Goal: Task Accomplishment & Management: Manage account settings

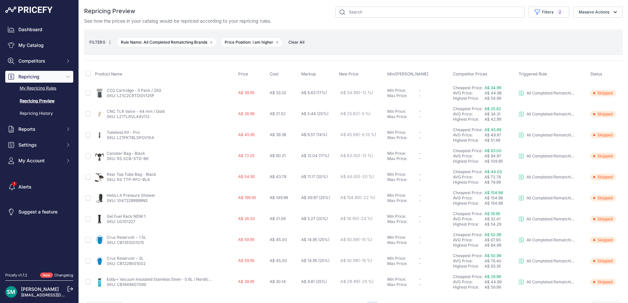
click at [38, 87] on link "My Repricing Rules" at bounding box center [39, 88] width 68 height 11
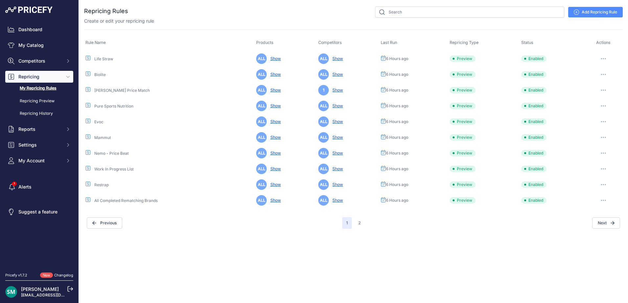
click at [605, 58] on icon "button" at bounding box center [603, 58] width 5 height 1
click at [605, 81] on button "Run Preview" at bounding box center [600, 83] width 42 height 11
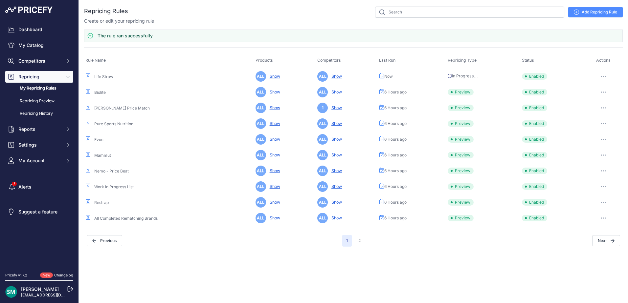
click at [605, 89] on button "button" at bounding box center [603, 92] width 13 height 9
click at [603, 115] on button "Run Preview" at bounding box center [600, 116] width 42 height 11
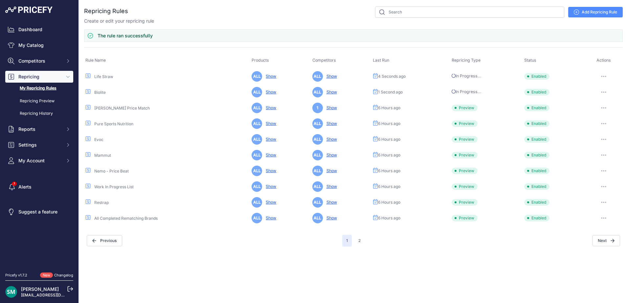
click at [604, 115] on td "Edit Run Preview Reprice Now Disable Delete ​" at bounding box center [603, 108] width 38 height 16
click at [603, 108] on icon "button" at bounding box center [603, 107] width 5 height 1
click at [0, 0] on button "Run Preview" at bounding box center [0, 0] width 0 height 0
click at [605, 125] on button "button" at bounding box center [603, 123] width 13 height 9
click at [0, 0] on button "Run Preview" at bounding box center [0, 0] width 0 height 0
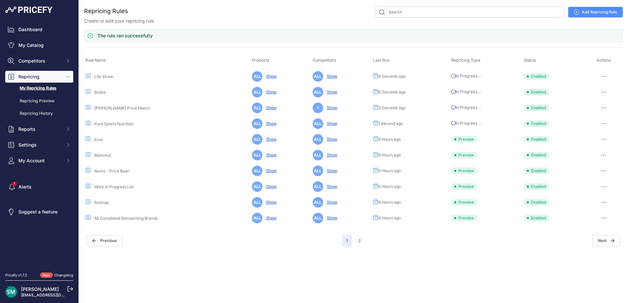
click at [603, 140] on icon "button" at bounding box center [603, 139] width 1 height 1
click at [0, 0] on button "Run Preview" at bounding box center [0, 0] width 0 height 0
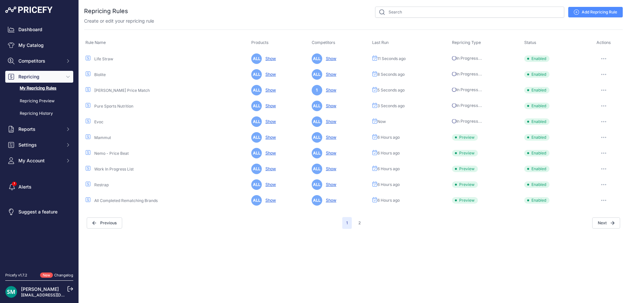
click at [603, 137] on icon "button" at bounding box center [603, 137] width 1 height 1
click at [0, 0] on button "Run Preview" at bounding box center [0, 0] width 0 height 0
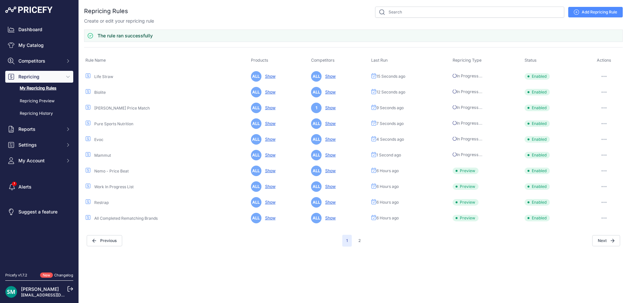
click at [604, 172] on button "button" at bounding box center [603, 170] width 13 height 9
click at [0, 0] on button "Run Preview" at bounding box center [0, 0] width 0 height 0
click at [604, 189] on button "button" at bounding box center [603, 186] width 13 height 9
click at [0, 0] on button "Run Preview" at bounding box center [0, 0] width 0 height 0
click at [604, 205] on button "button" at bounding box center [603, 202] width 13 height 9
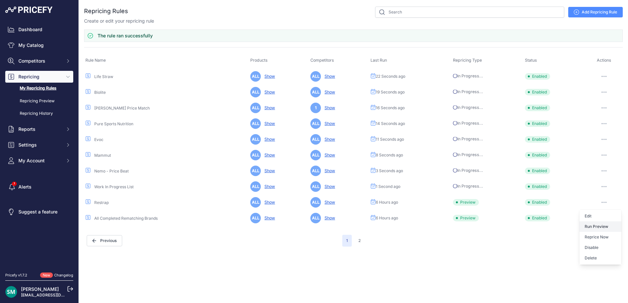
click at [0, 0] on button "Run Preview" at bounding box center [0, 0] width 0 height 0
click at [603, 218] on icon "button" at bounding box center [603, 218] width 5 height 1
click at [0, 0] on button "Run Preview" at bounding box center [0, 0] width 0 height 0
click at [361, 240] on button "2" at bounding box center [359, 241] width 10 height 12
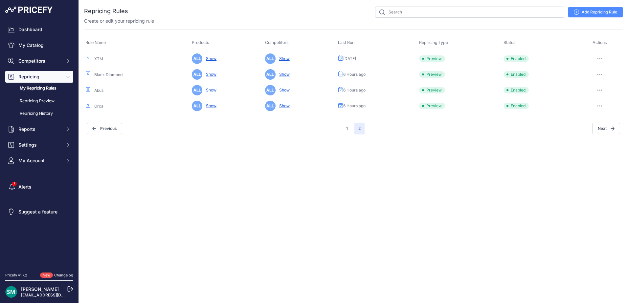
click at [595, 57] on button "button" at bounding box center [599, 58] width 13 height 9
click at [600, 85] on button "Run Preview" at bounding box center [600, 83] width 42 height 11
click at [601, 76] on button "button" at bounding box center [599, 74] width 13 height 9
click at [603, 97] on button "Run Preview" at bounding box center [600, 99] width 42 height 11
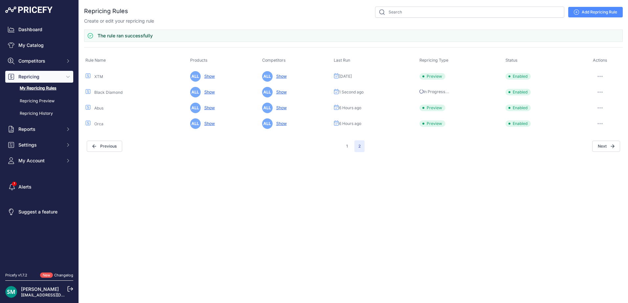
click at [601, 77] on icon "button" at bounding box center [599, 76] width 5 height 1
click at [602, 100] on button "Run Preview" at bounding box center [600, 101] width 42 height 11
click at [602, 106] on button "button" at bounding box center [599, 107] width 13 height 9
click at [0, 0] on button "Run Preview" at bounding box center [0, 0] width 0 height 0
click at [602, 123] on icon "button" at bounding box center [600, 123] width 5 height 1
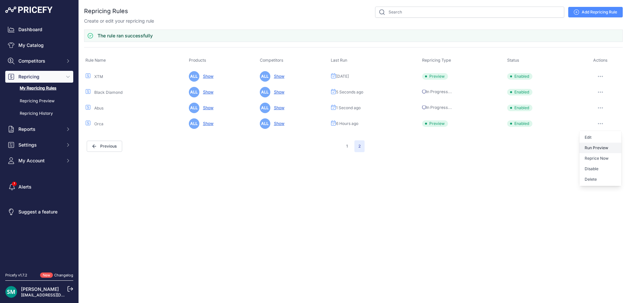
click at [0, 0] on button "Run Preview" at bounding box center [0, 0] width 0 height 0
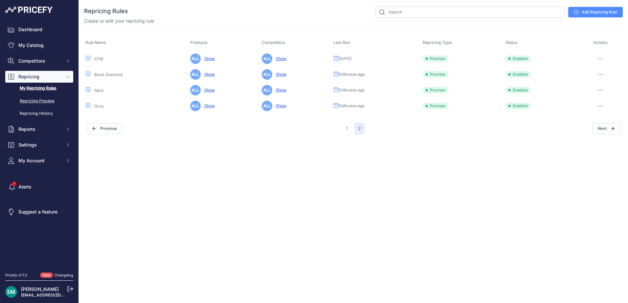
click at [54, 104] on link "Repricing Preview" at bounding box center [39, 101] width 68 height 11
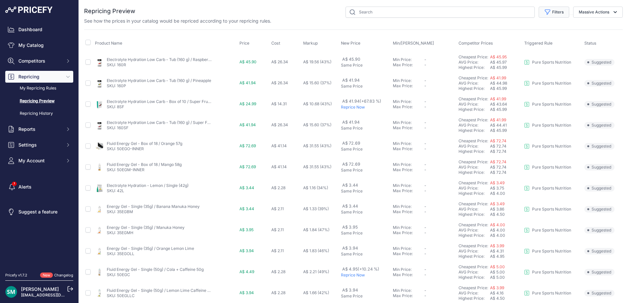
click at [553, 11] on button "Filters" at bounding box center [553, 12] width 31 height 11
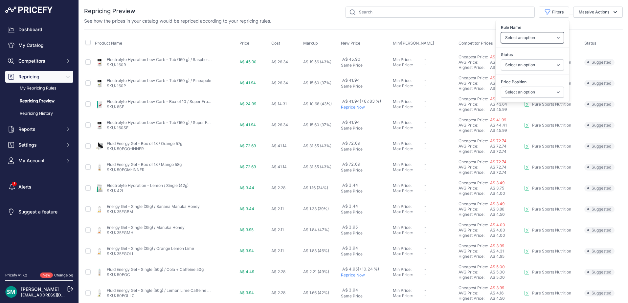
click at [557, 40] on select "Select an option Orca Abus Black Diamond XTM All Completed Rematching Brands Re…" at bounding box center [532, 37] width 63 height 11
select select "9279"
click at [501, 32] on select "Select an option Orca Abus Black Diamond XTM All Completed Rematching Brands Re…" at bounding box center [532, 37] width 63 height 11
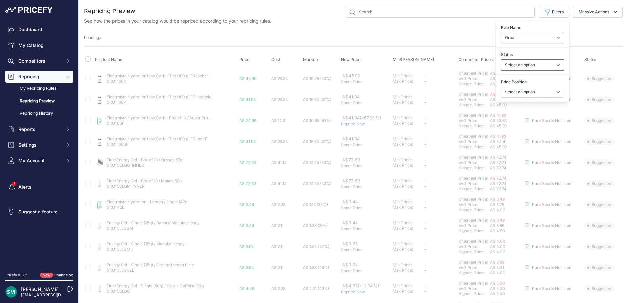
drag, startPoint x: 556, startPoint y: 67, endPoint x: 556, endPoint y: 71, distance: 4.6
click at [556, 67] on select "Select an option Skipped Repriced Suggested In Error" at bounding box center [532, 64] width 63 height 11
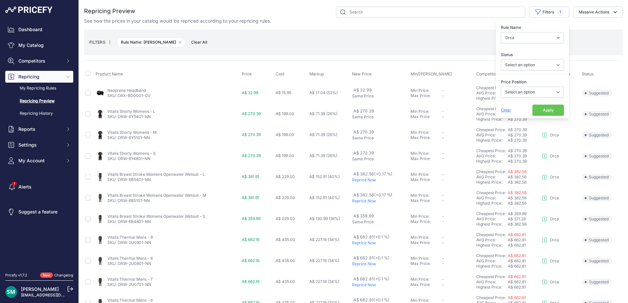
click at [550, 51] on div "Status Select an option Skipped Repriced Suggested In Error" at bounding box center [532, 61] width 74 height 24
click at [549, 87] on select "Select an option I am higher Same price I am lower" at bounding box center [532, 92] width 63 height 11
select select "1"
click at [501, 87] on select "Select an option I am higher Same price I am lower" at bounding box center [532, 92] width 63 height 11
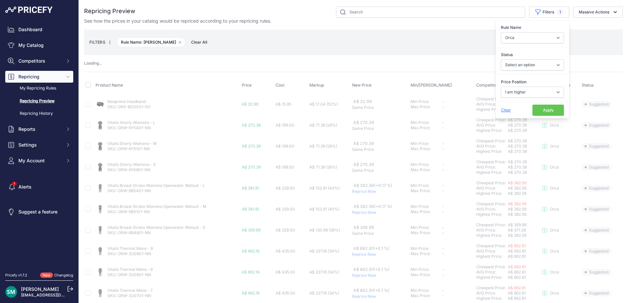
click at [550, 112] on button "Apply" at bounding box center [548, 110] width 32 height 11
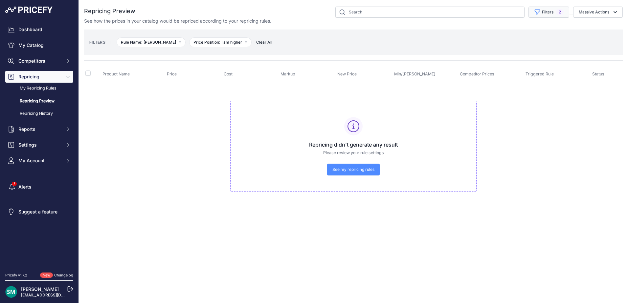
click at [546, 12] on button "Filters 2" at bounding box center [548, 12] width 41 height 11
click at [551, 35] on select "Select an option Orca Abus Black Diamond XTM All Completed Rematching Brands Re…" at bounding box center [532, 37] width 63 height 11
select select "9286"
click at [501, 32] on select "Select an option Orca Abus Black Diamond XTM All Completed Rematching Brands Re…" at bounding box center [532, 37] width 63 height 11
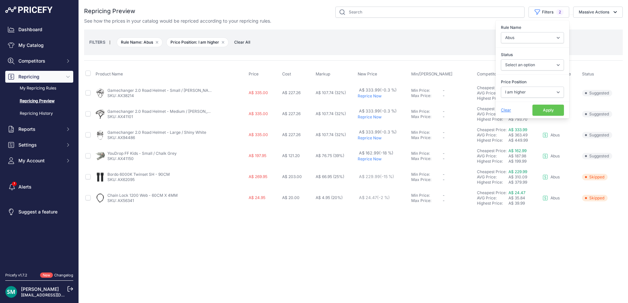
click at [558, 112] on button "Apply" at bounding box center [548, 110] width 32 height 11
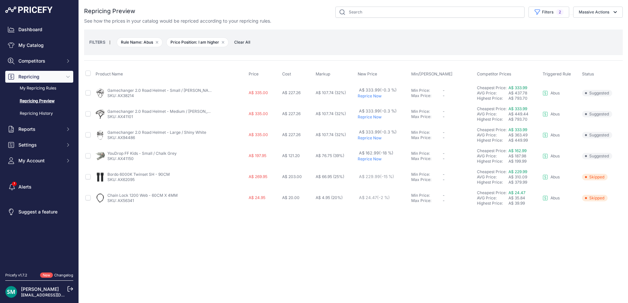
click at [375, 98] on p "Reprice Now" at bounding box center [383, 96] width 51 height 5
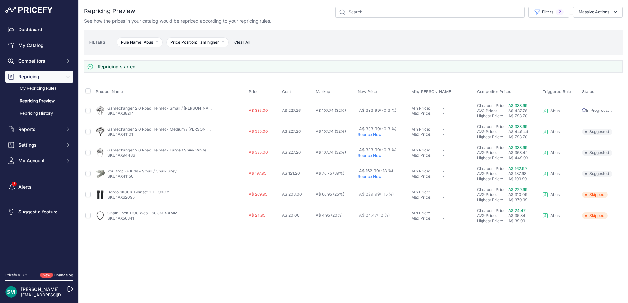
click at [375, 139] on td "A$ 333.99 (-0.3 %) Reprice Now" at bounding box center [383, 131] width 54 height 21
click at [376, 136] on p "Reprice Now" at bounding box center [383, 134] width 51 height 5
click at [371, 156] on p "Reprice Now" at bounding box center [383, 155] width 51 height 5
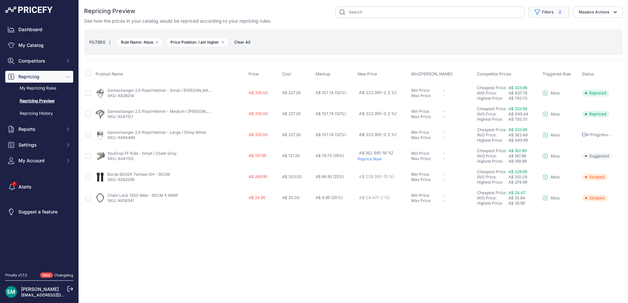
click at [552, 15] on button "Filters 2" at bounding box center [548, 12] width 41 height 11
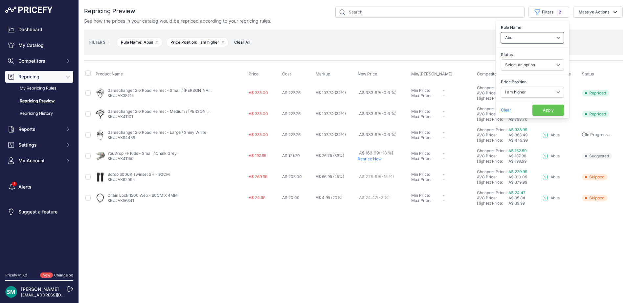
click at [546, 37] on select "Select an option Orca Abus Black Diamond XTM All Completed Rematching Brands Re…" at bounding box center [532, 37] width 63 height 11
select select "9302"
click at [501, 32] on select "Select an option Orca Abus Black Diamond XTM All Completed Rematching Brands Re…" at bounding box center [532, 37] width 63 height 11
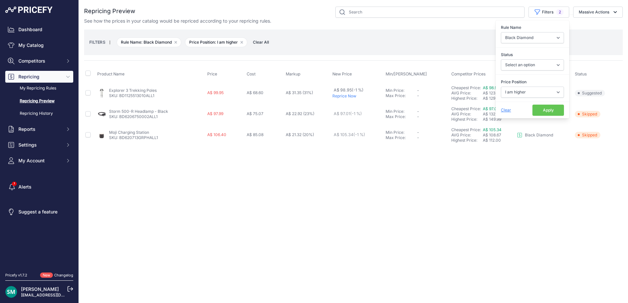
click at [538, 107] on button "Apply" at bounding box center [548, 110] width 32 height 11
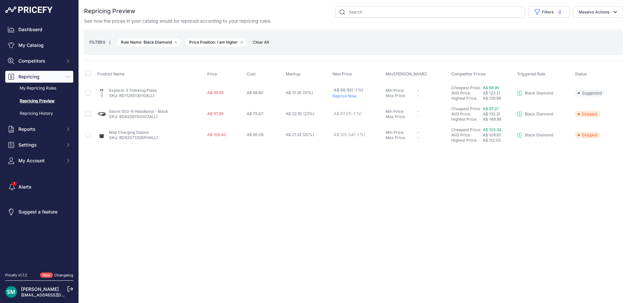
click at [349, 98] on p "Reprice Now" at bounding box center [357, 96] width 51 height 5
click at [352, 96] on p "Reprice Now" at bounding box center [357, 96] width 51 height 5
click at [547, 11] on button "Filters 2" at bounding box center [548, 12] width 41 height 11
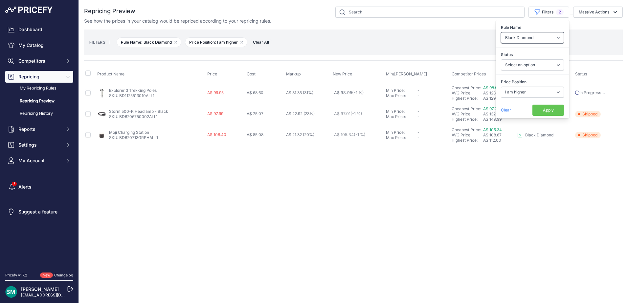
click at [539, 39] on select "Select an option Orca Abus Black Diamond XTM All Completed Rematching Brands Re…" at bounding box center [532, 37] width 63 height 11
select select "9322"
click at [501, 32] on select "Select an option Orca Abus Black Diamond XTM All Completed Rematching Brands Re…" at bounding box center [532, 37] width 63 height 11
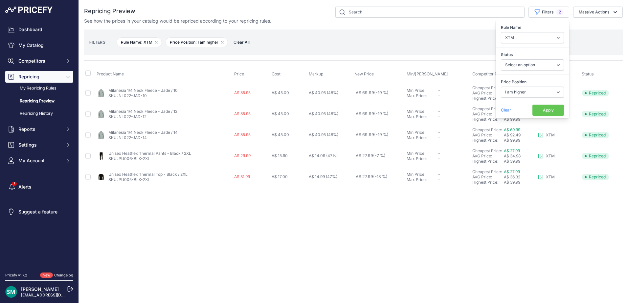
click at [558, 113] on button "Apply" at bounding box center [548, 110] width 32 height 11
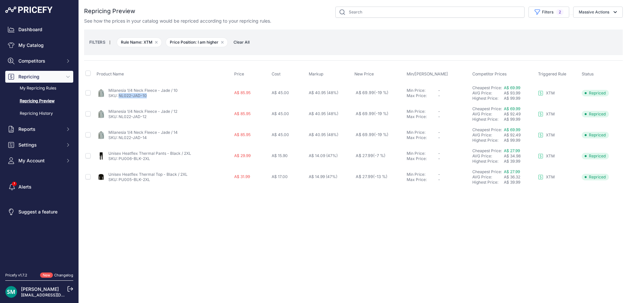
drag, startPoint x: 149, startPoint y: 97, endPoint x: 120, endPoint y: 98, distance: 29.3
click at [120, 98] on p "SKU: NL022-JAD-10" at bounding box center [142, 95] width 69 height 5
copy link "NL022-JAD-10"
drag, startPoint x: 154, startPoint y: 158, endPoint x: 121, endPoint y: 161, distance: 32.3
click at [121, 161] on p "SKU: PU006-BLK-2XL" at bounding box center [149, 158] width 83 height 5
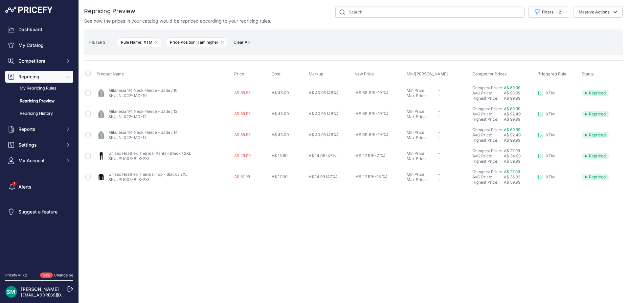
click at [108, 208] on div "Close You are not connected to the internet." at bounding box center [353, 151] width 549 height 303
drag, startPoint x: 157, startPoint y: 162, endPoint x: 119, endPoint y: 161, distance: 38.1
click at [119, 161] on td "Unisex Heatflex Thermal Pants - Black / 2XL SKU: PU006-BLK-2XL" at bounding box center [164, 156] width 138 height 21
copy link "PU006-BLK-2XL"
click at [548, 10] on button "Filters 2" at bounding box center [548, 12] width 41 height 11
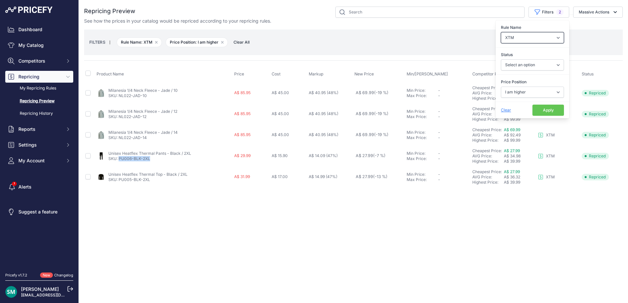
click at [537, 40] on select "Select an option Orca Abus Black Diamond XTM All Completed Rematching Brands Re…" at bounding box center [532, 37] width 63 height 11
select select "9333"
click at [501, 32] on select "Select an option Orca Abus Black Diamond XTM All Completed Rematching Brands Re…" at bounding box center [532, 37] width 63 height 11
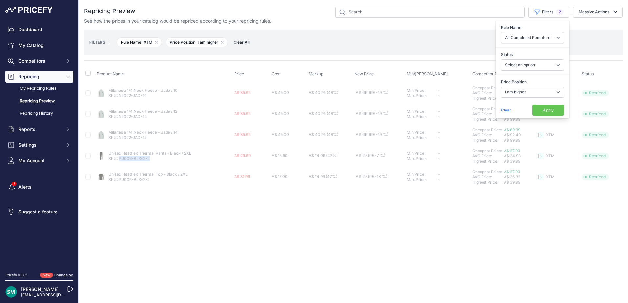
click at [550, 113] on button "Apply" at bounding box center [548, 110] width 32 height 11
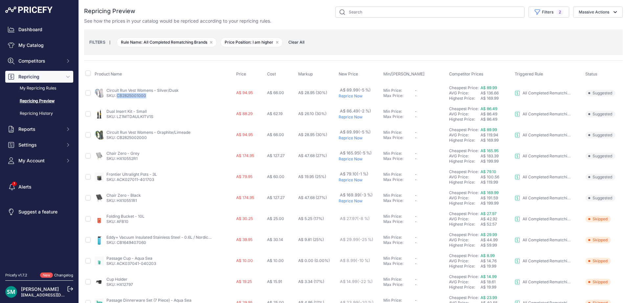
drag, startPoint x: 154, startPoint y: 94, endPoint x: 117, endPoint y: 98, distance: 36.6
click at [117, 98] on p "SKU: CB2825001000" at bounding box center [142, 95] width 72 height 5
copy link "CB2825001000"
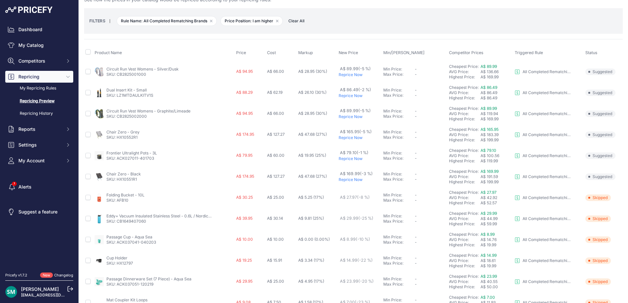
scroll to position [33, 0]
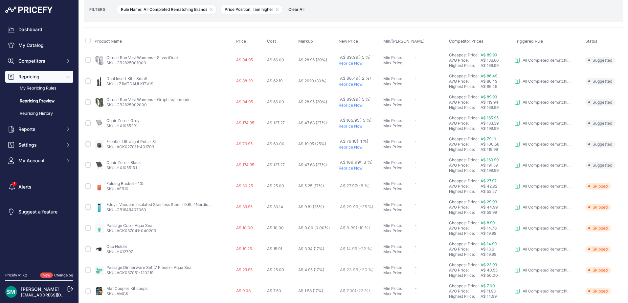
click at [342, 83] on p "Reprice Now" at bounding box center [360, 84] width 42 height 5
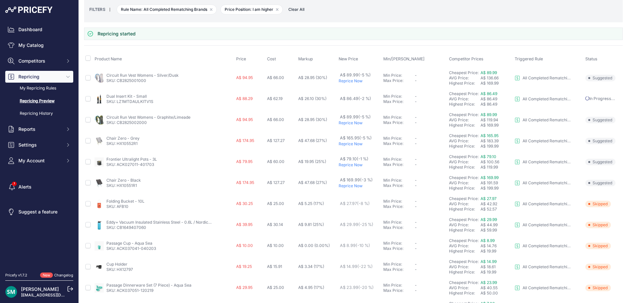
click at [344, 146] on p "Reprice Now" at bounding box center [360, 144] width 42 height 5
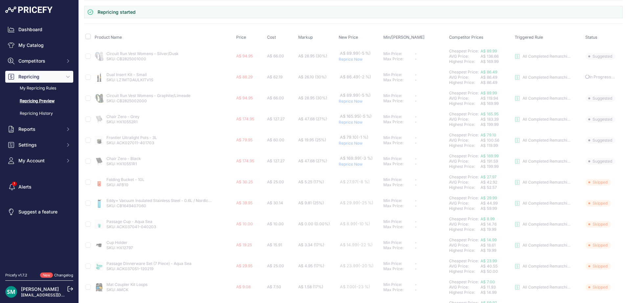
scroll to position [66, 0]
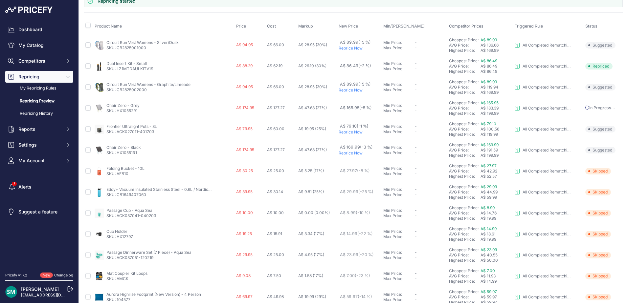
click at [352, 133] on p "Reprice Now" at bounding box center [360, 132] width 42 height 5
click at [350, 155] on p "Reprice Now" at bounding box center [360, 153] width 42 height 5
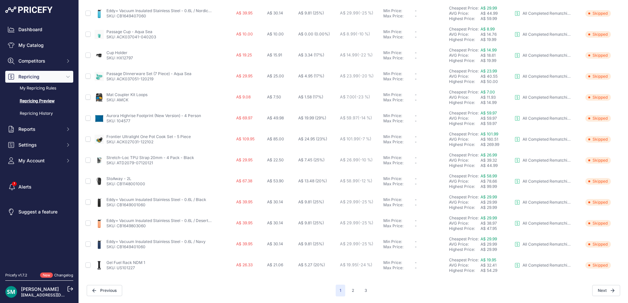
scroll to position [227, 0]
click at [348, 288] on button "2" at bounding box center [353, 291] width 10 height 12
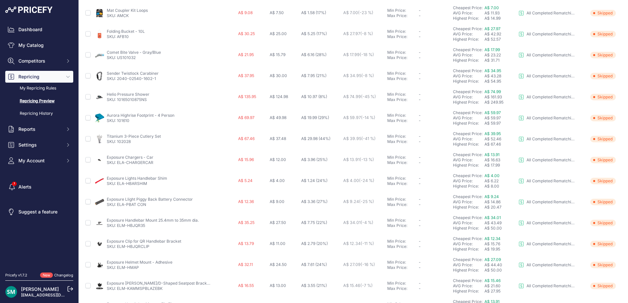
scroll to position [227, 0]
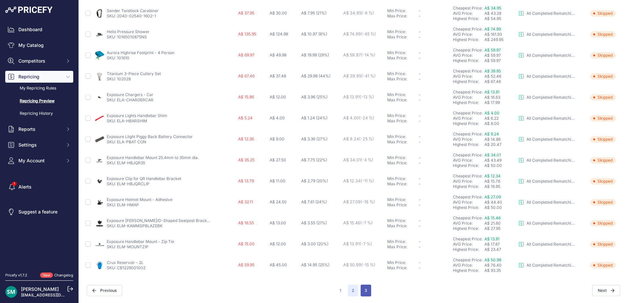
click at [362, 294] on button "3" at bounding box center [366, 291] width 11 height 12
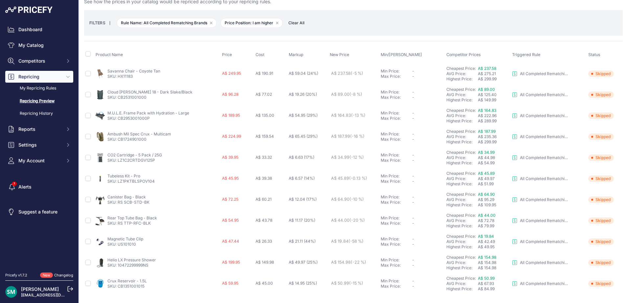
scroll to position [38, 0]
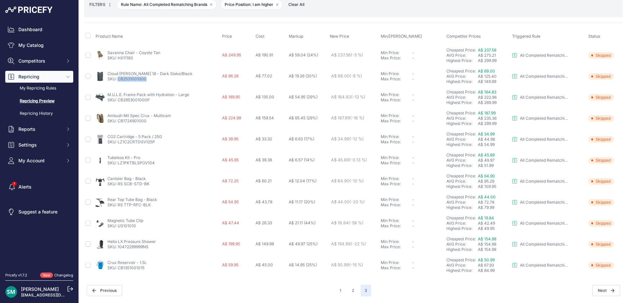
drag, startPoint x: 157, startPoint y: 79, endPoint x: 119, endPoint y: 81, distance: 38.5
click at [119, 81] on p "SKU: CB2531001000" at bounding box center [149, 79] width 85 height 5
copy link "CB2531001000"
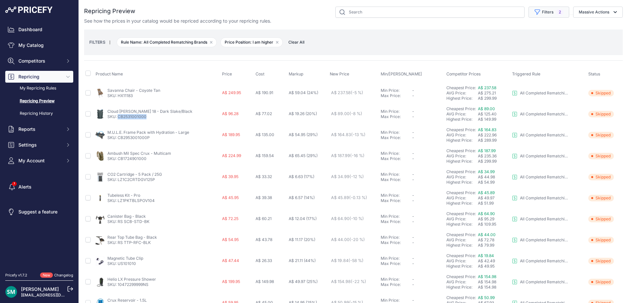
click at [543, 13] on button "Filters 2" at bounding box center [548, 12] width 41 height 11
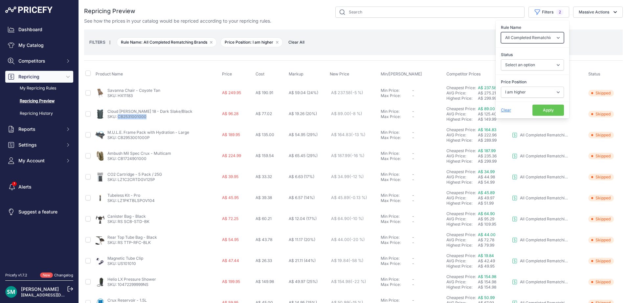
click at [534, 33] on select "Select an option Orca Abus Black Diamond XTM All Completed Rematching Brands Re…" at bounding box center [532, 37] width 63 height 11
select select "9355"
click at [501, 32] on select "Select an option Orca Abus Black Diamond XTM All Completed Rematching Brands Re…" at bounding box center [532, 37] width 63 height 11
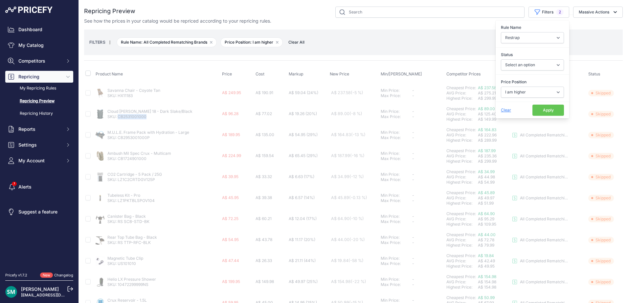
click at [538, 110] on button "Apply" at bounding box center [548, 110] width 32 height 11
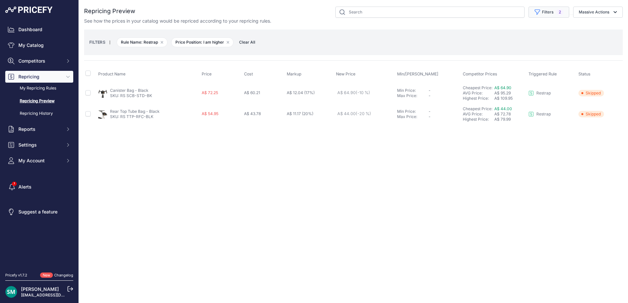
click at [544, 15] on button "Filters 2" at bounding box center [548, 12] width 41 height 11
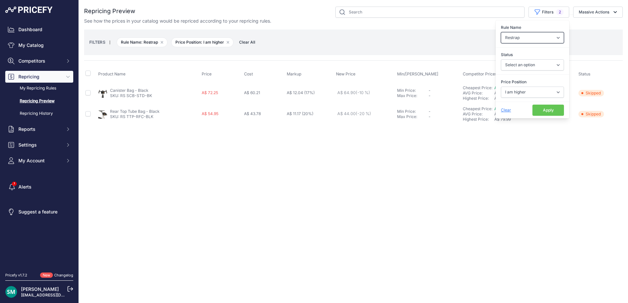
click at [539, 33] on select "Select an option Orca Abus Black Diamond XTM All Completed Rematching Brands Re…" at bounding box center [532, 37] width 63 height 11
select select "9390"
click at [501, 32] on select "Select an option Orca Abus Black Diamond XTM All Completed Rematching Brands Re…" at bounding box center [532, 37] width 63 height 11
click at [541, 111] on button "Apply" at bounding box center [548, 110] width 32 height 11
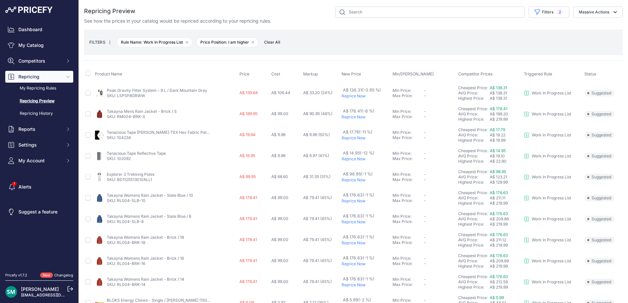
click at [352, 115] on p "Reprice Now" at bounding box center [365, 117] width 48 height 5
drag, startPoint x: 352, startPoint y: 115, endPoint x: 343, endPoint y: 140, distance: 26.9
click at [343, 140] on p "Reprice Now" at bounding box center [365, 138] width 48 height 5
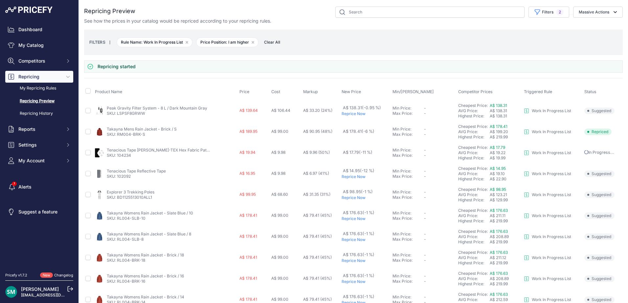
scroll to position [33, 0]
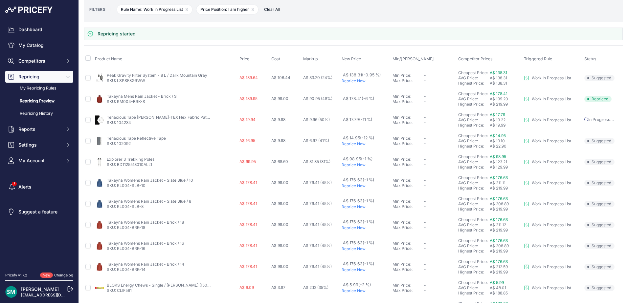
click at [354, 145] on p "Reprice Now" at bounding box center [365, 144] width 48 height 5
click at [359, 167] on p "Reprice Now" at bounding box center [365, 165] width 48 height 5
click at [356, 189] on td "A$ 176.63 (-1 %) Reprice Now" at bounding box center [365, 183] width 51 height 21
click at [359, 184] on p "Reprice Now" at bounding box center [365, 186] width 48 height 5
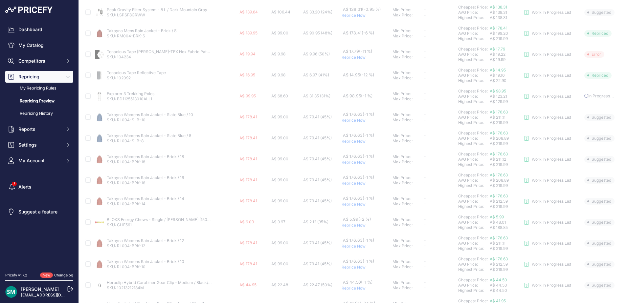
scroll to position [99, 0]
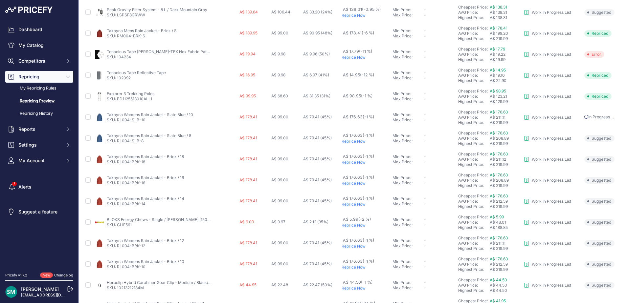
click at [355, 145] on td "A$ 176.63 (-1 %) Reprice Now" at bounding box center [365, 138] width 51 height 21
click at [356, 142] on p "Reprice Now" at bounding box center [365, 141] width 48 height 5
click at [356, 164] on p "Reprice Now" at bounding box center [365, 162] width 48 height 5
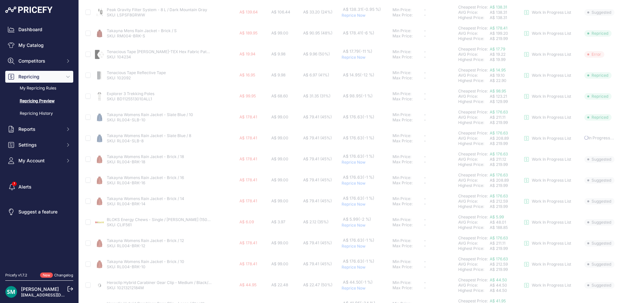
scroll to position [131, 0]
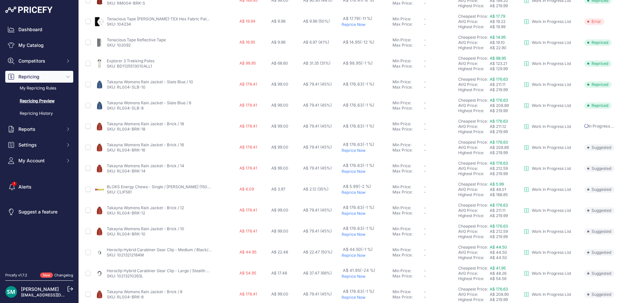
click at [357, 152] on p "Reprice Now" at bounding box center [365, 150] width 48 height 5
click at [355, 172] on p "Reprice Now" at bounding box center [365, 171] width 48 height 5
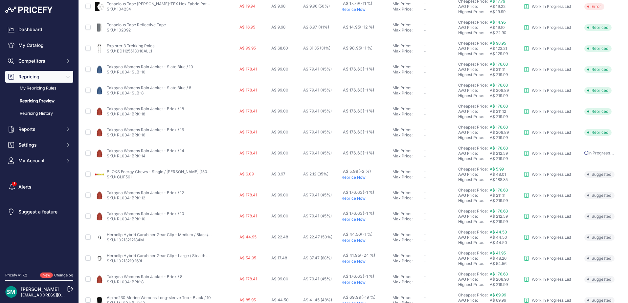
scroll to position [164, 0]
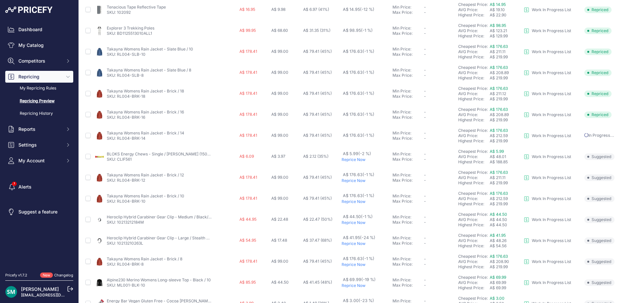
click at [354, 160] on p "Reprice Now" at bounding box center [365, 159] width 48 height 5
click at [352, 182] on p "Reprice Now" at bounding box center [365, 180] width 48 height 5
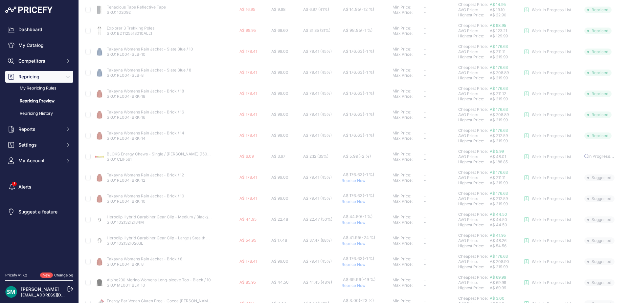
scroll to position [197, 0]
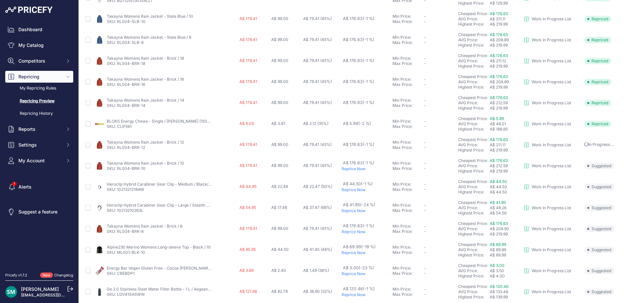
click at [351, 170] on p "Reprice Now" at bounding box center [365, 168] width 48 height 5
click at [351, 191] on p "Reprice Now" at bounding box center [365, 189] width 48 height 5
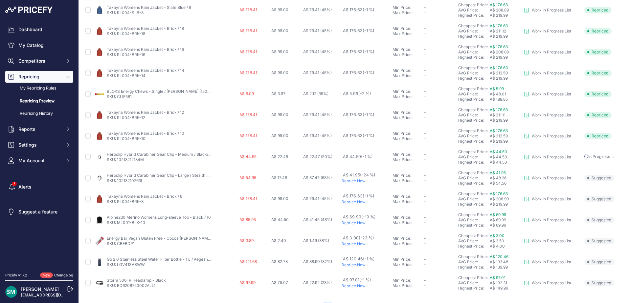
scroll to position [245, 0]
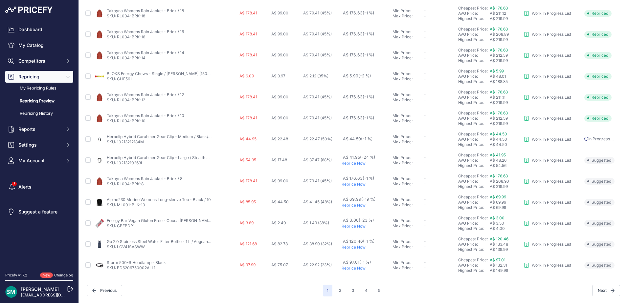
click at [349, 163] on p "Reprice Now" at bounding box center [365, 163] width 48 height 5
click at [348, 185] on p "Reprice Now" at bounding box center [365, 184] width 48 height 5
click at [358, 208] on p "Reprice Now" at bounding box center [365, 205] width 48 height 5
click at [353, 249] on p "Reprice Now" at bounding box center [365, 247] width 48 height 5
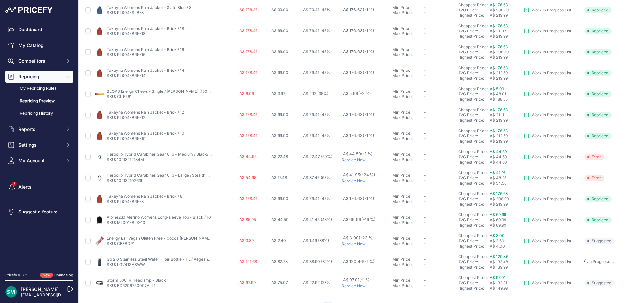
scroll to position [245, 0]
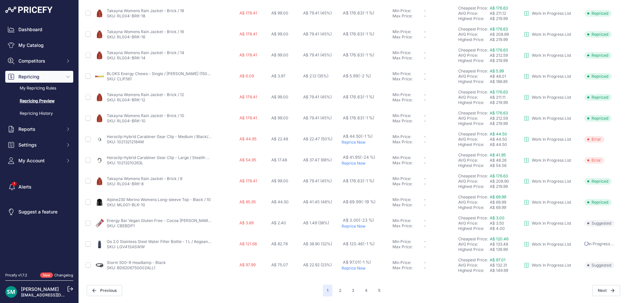
click at [360, 268] on p "Reprice Now" at bounding box center [365, 268] width 48 height 5
click at [338, 293] on button "2" at bounding box center [340, 291] width 10 height 12
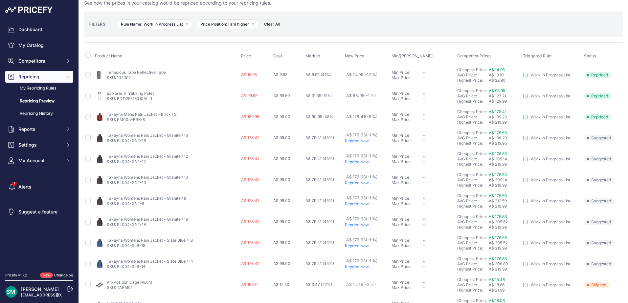
scroll to position [33, 0]
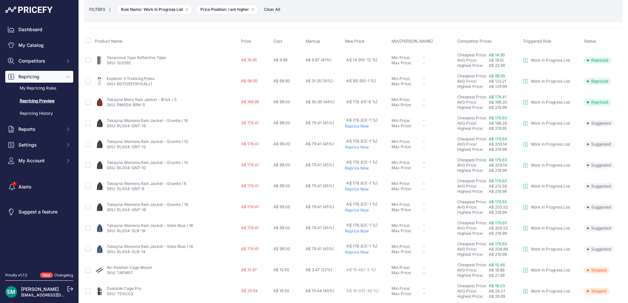
click at [351, 126] on p "Reprice Now" at bounding box center [367, 126] width 44 height 5
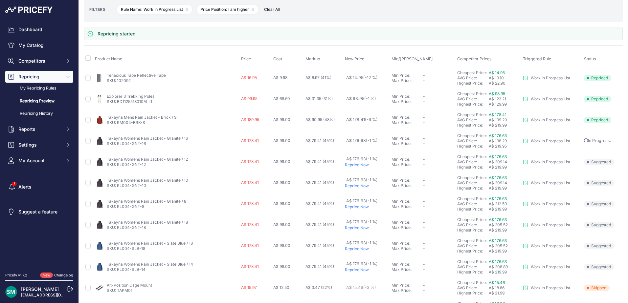
click at [353, 164] on p "Reprice Now" at bounding box center [367, 165] width 44 height 5
click at [359, 186] on p "Reprice Now" at bounding box center [367, 186] width 44 height 5
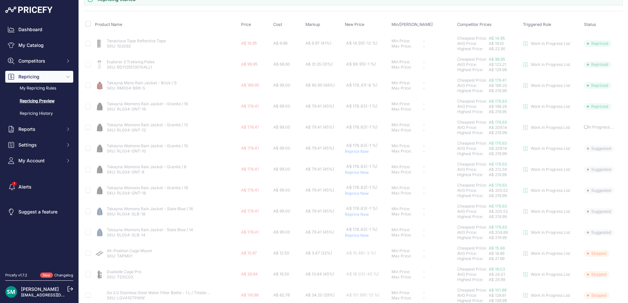
scroll to position [99, 0]
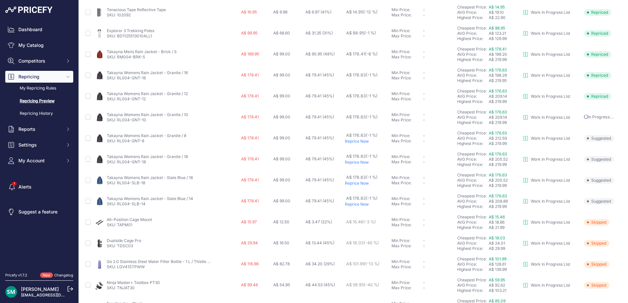
click at [356, 143] on p "Reprice Now" at bounding box center [367, 141] width 44 height 5
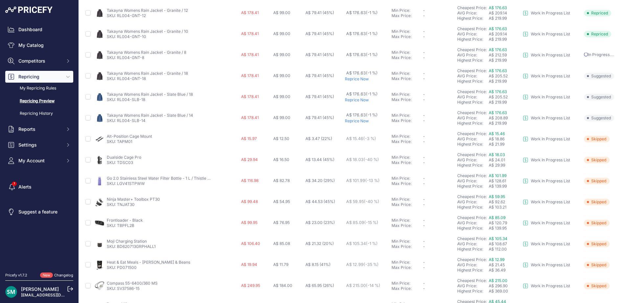
scroll to position [146, 0]
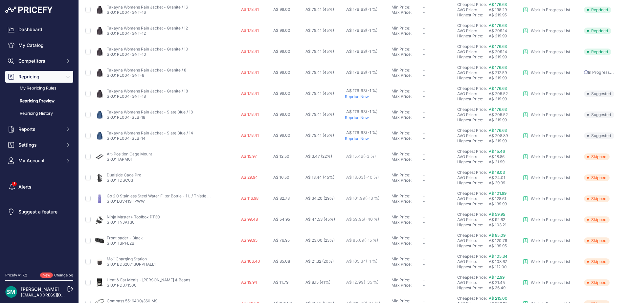
click at [359, 96] on p "Reprice Now" at bounding box center [367, 96] width 44 height 5
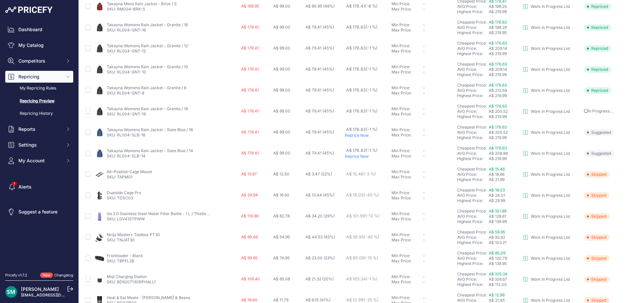
scroll to position [164, 0]
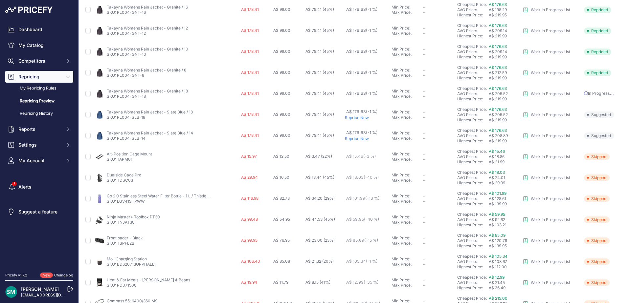
click at [359, 118] on p "Reprice Now" at bounding box center [367, 117] width 44 height 5
click at [354, 142] on td "A$ 176.63 (-1 %) Reprice Now" at bounding box center [366, 135] width 47 height 21
click at [357, 138] on p "Reprice Now" at bounding box center [367, 138] width 44 height 5
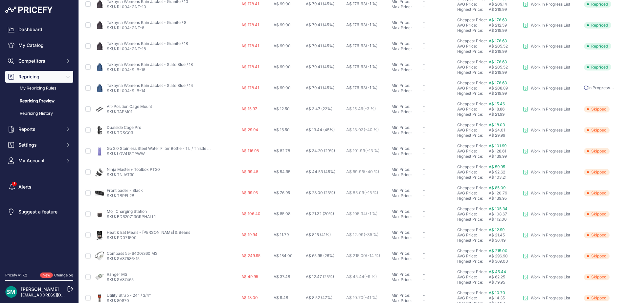
scroll to position [227, 0]
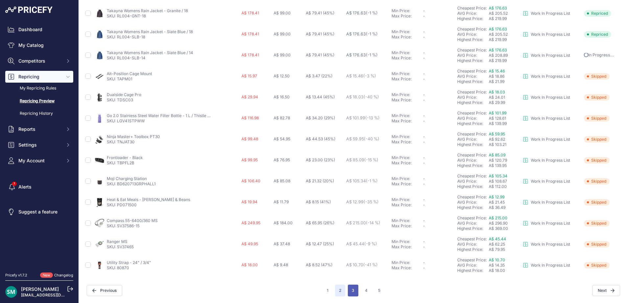
click at [351, 291] on button "3" at bounding box center [353, 291] width 11 height 12
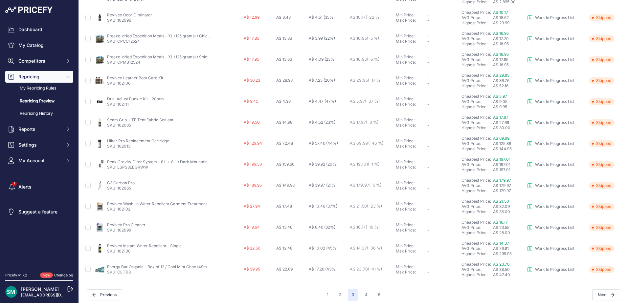
scroll to position [227, 0]
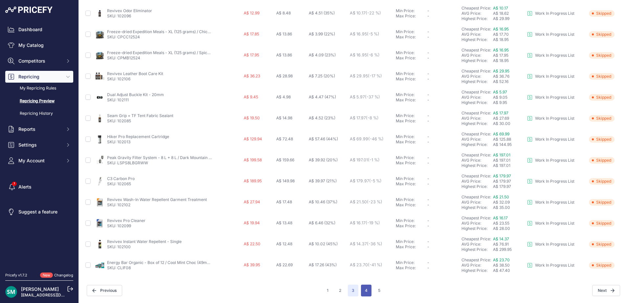
click at [364, 293] on button "4" at bounding box center [366, 291] width 11 height 12
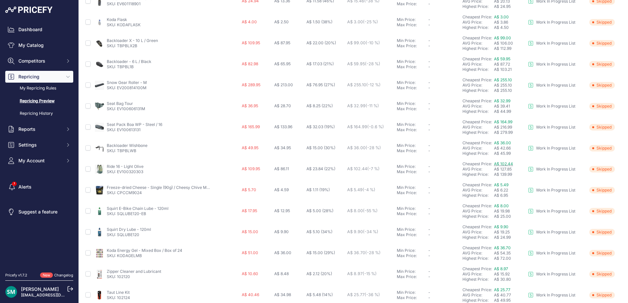
scroll to position [227, 0]
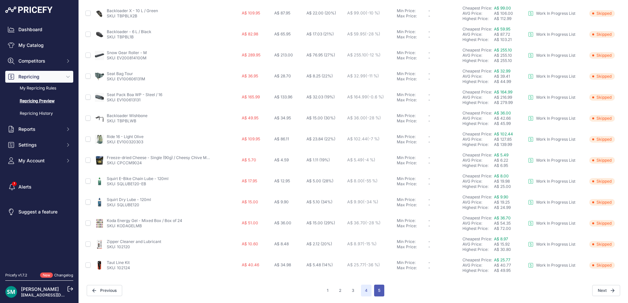
click at [381, 294] on button "5" at bounding box center [379, 291] width 10 height 12
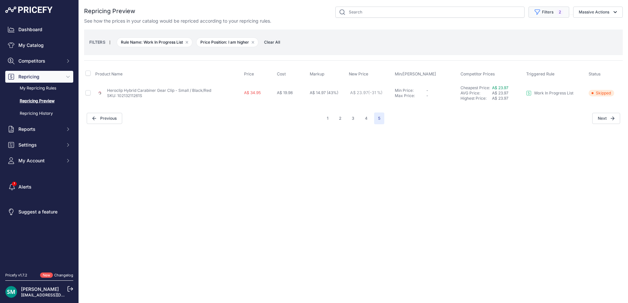
click at [564, 14] on button "Filters 2" at bounding box center [548, 12] width 41 height 11
click at [561, 36] on select "Select an option Orca Abus Black Diamond XTM All Completed Rematching Brands Re…" at bounding box center [532, 37] width 63 height 11
select select "9476"
click at [501, 32] on select "Select an option Orca Abus Black Diamond XTM All Completed Rematching Brands Re…" at bounding box center [532, 37] width 63 height 11
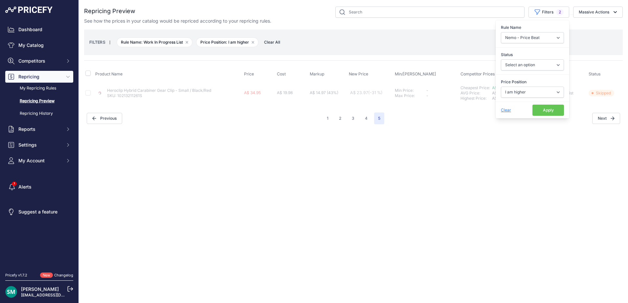
click at [545, 110] on button "Apply" at bounding box center [548, 110] width 32 height 11
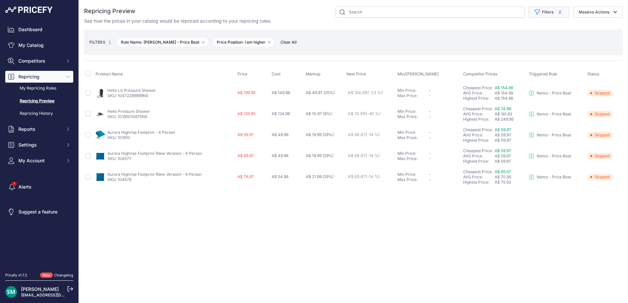
click at [550, 12] on button "Filters 2" at bounding box center [548, 12] width 41 height 11
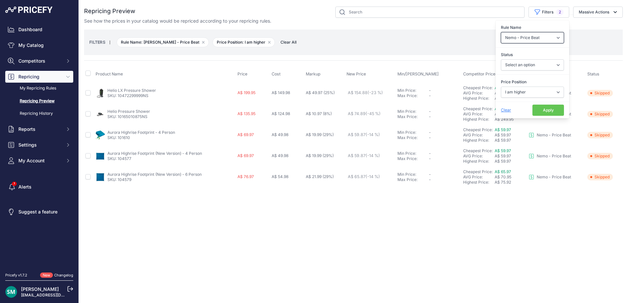
click at [551, 34] on select "Select an option Orca Abus Black Diamond XTM All Completed Rematching Brands Re…" at bounding box center [532, 37] width 63 height 11
select select "9480"
click at [501, 32] on select "Select an option Orca Abus Black Diamond XTM All Completed Rematching Brands Re…" at bounding box center [532, 37] width 63 height 11
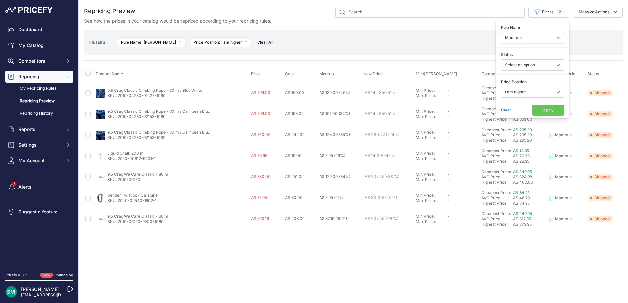
click at [546, 111] on button "Apply" at bounding box center [548, 110] width 32 height 11
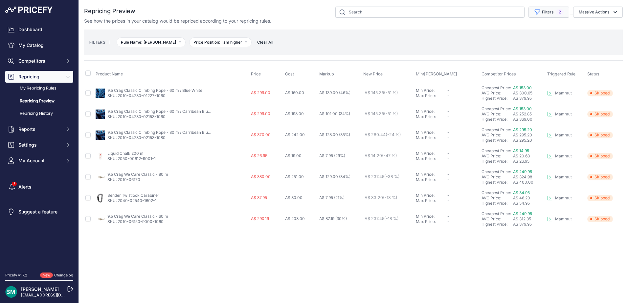
click at [546, 8] on button "Filters 2" at bounding box center [548, 12] width 41 height 11
click at [545, 41] on select "Select an option Orca Abus Black Diamond XTM All Completed Rematching Brands Re…" at bounding box center [532, 37] width 63 height 11
select select "9556"
click at [501, 32] on select "Select an option Orca Abus Black Diamond XTM All Completed Rematching Brands Re…" at bounding box center [532, 37] width 63 height 11
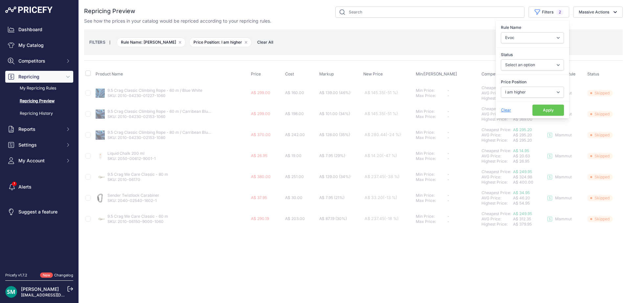
click at [564, 112] on div "Clear Apply" at bounding box center [532, 110] width 74 height 17
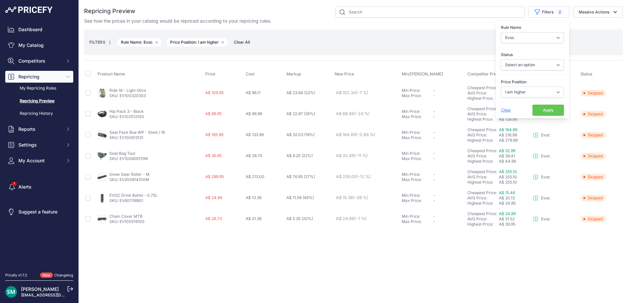
click at [556, 111] on button "Apply" at bounding box center [548, 110] width 32 height 11
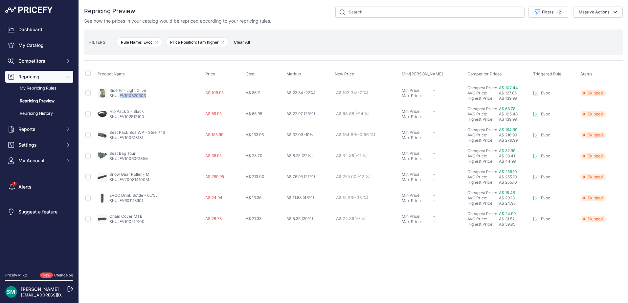
drag, startPoint x: 148, startPoint y: 97, endPoint x: 120, endPoint y: 98, distance: 28.0
click at [120, 98] on div "Ride 16 - Light Olive SKU: EV100320303" at bounding box center [150, 93] width 105 height 11
copy link "EV100320303"
drag, startPoint x: 150, startPoint y: 139, endPoint x: 120, endPoint y: 138, distance: 30.9
click at [120, 138] on p "SKU: EV100613131" at bounding box center [136, 137] width 55 height 5
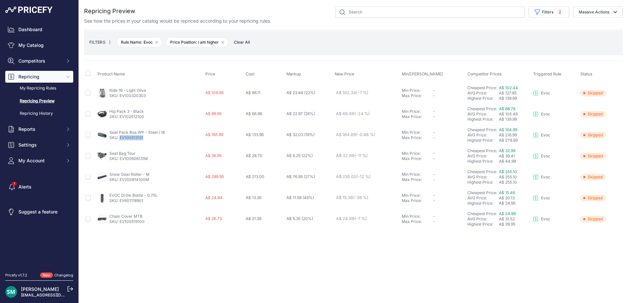
copy link "EV100613131"
click at [542, 11] on button "Filters 2" at bounding box center [548, 12] width 41 height 11
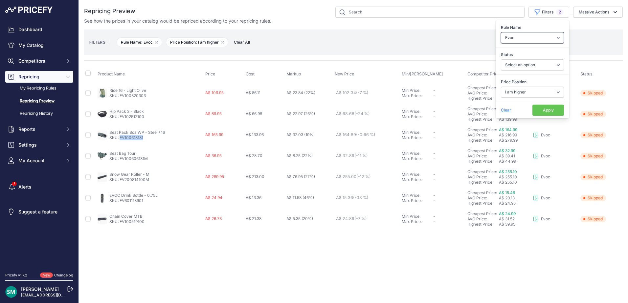
click at [537, 36] on select "Select an option Orca Abus Black Diamond XTM All Completed Rematching Brands Re…" at bounding box center [532, 37] width 63 height 11
select select "9559"
click at [501, 32] on select "Select an option Orca Abus Black Diamond XTM All Completed Rematching Brands Re…" at bounding box center [532, 37] width 63 height 11
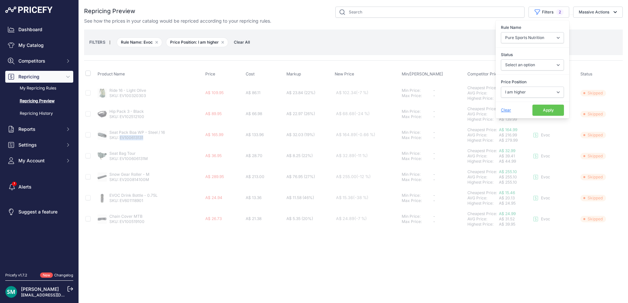
click at [553, 110] on button "Apply" at bounding box center [548, 110] width 32 height 11
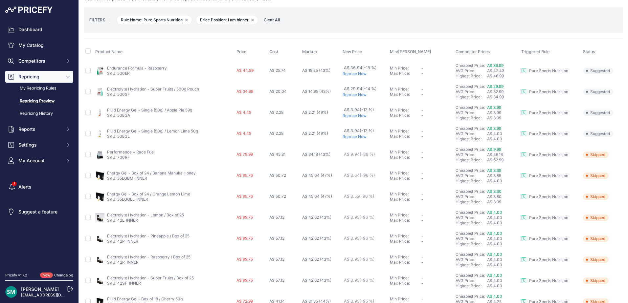
scroll to position [33, 0]
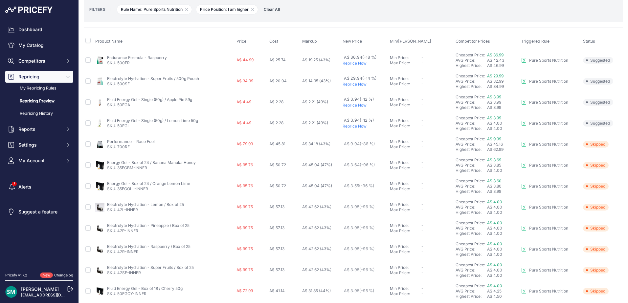
click at [348, 64] on p "Reprice Now" at bounding box center [364, 63] width 44 height 5
click at [355, 86] on p "Reprice Now" at bounding box center [364, 84] width 44 height 5
click at [355, 105] on p "Reprice Now" at bounding box center [364, 105] width 44 height 5
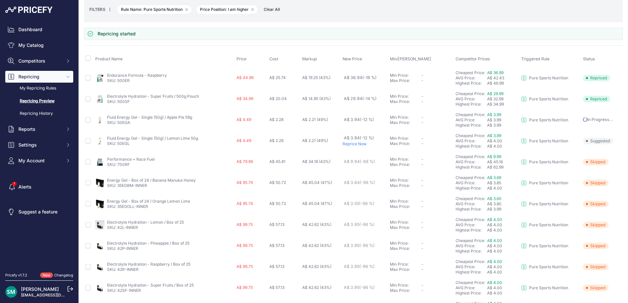
click at [355, 144] on p "Reprice Now" at bounding box center [364, 144] width 44 height 5
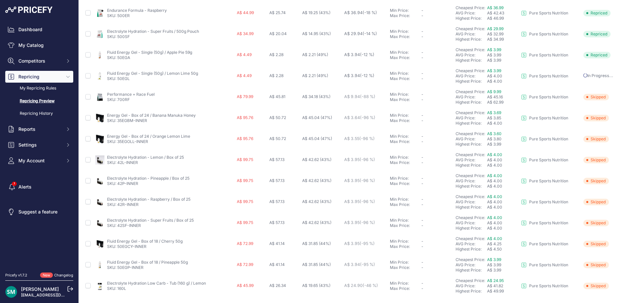
scroll to position [0, 0]
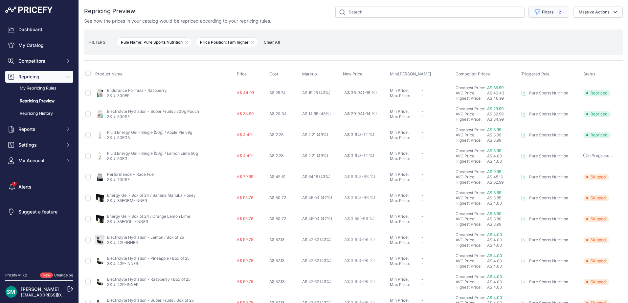
click at [549, 13] on button "Filters 2" at bounding box center [548, 12] width 41 height 11
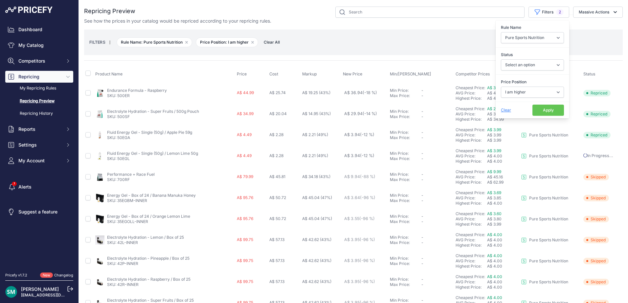
click at [539, 44] on div "Rule Name Select an option Orca Abus Black Diamond XTM All Completed Rematching…" at bounding box center [532, 34] width 74 height 24
click at [543, 36] on select "Select an option Orca Abus Black Diamond XTM All Completed Rematching Brands Re…" at bounding box center [532, 37] width 63 height 11
select select "9560"
click at [501, 32] on select "Select an option Orca Abus Black Diamond XTM All Completed Rematching Brands Re…" at bounding box center [532, 37] width 63 height 11
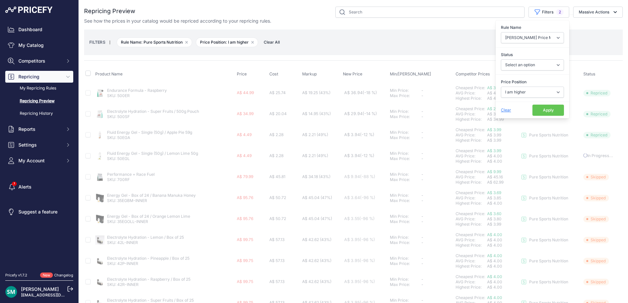
click at [550, 110] on button "Apply" at bounding box center [548, 110] width 32 height 11
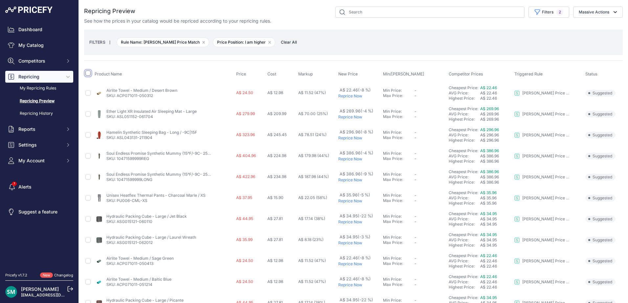
click at [88, 72] on input "checkbox" at bounding box center [87, 73] width 5 height 5
checkbox input "true"
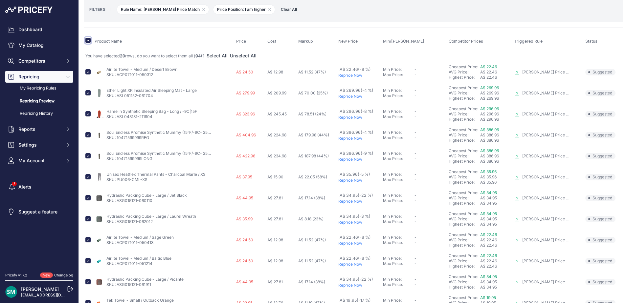
scroll to position [66, 0]
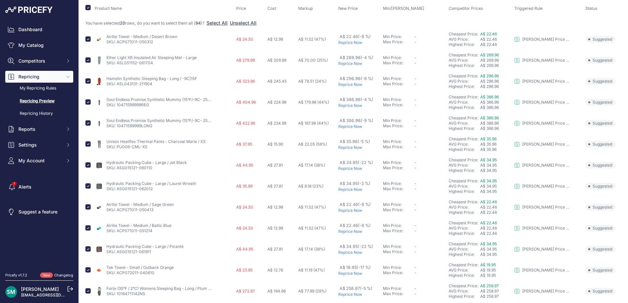
click at [352, 105] on p "Reprice Now" at bounding box center [359, 105] width 42 height 5
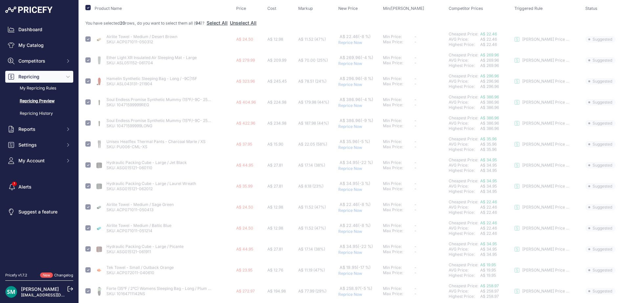
checkbox input "false"
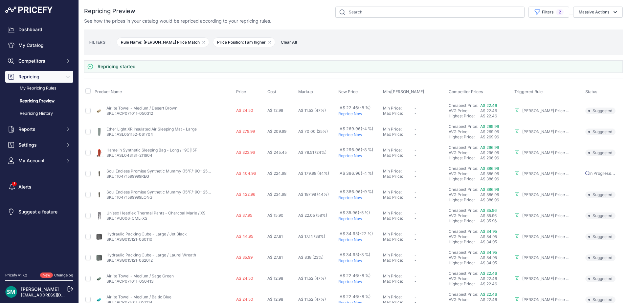
scroll to position [33, 0]
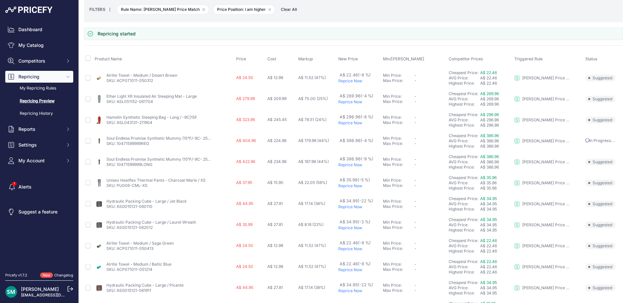
click at [352, 80] on p "Reprice Now" at bounding box center [359, 80] width 42 height 5
click at [352, 101] on p "Reprice Now" at bounding box center [359, 101] width 42 height 5
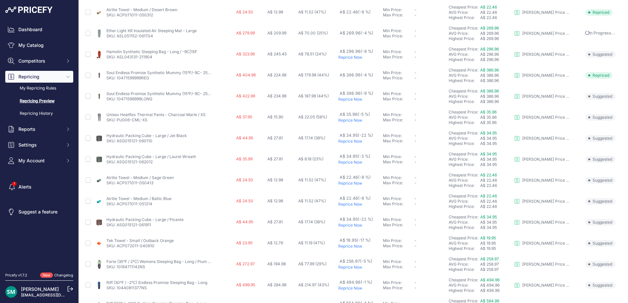
scroll to position [81, 0]
click at [352, 101] on p "Reprice Now" at bounding box center [359, 99] width 42 height 5
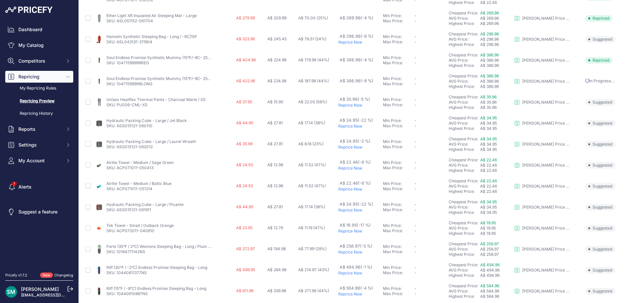
scroll to position [131, 0]
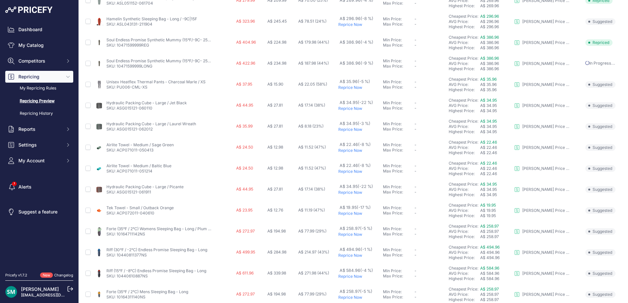
click at [352, 89] on p "Reprice Now" at bounding box center [359, 87] width 42 height 5
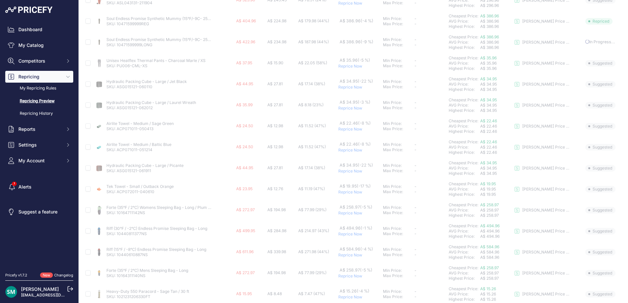
scroll to position [164, 0]
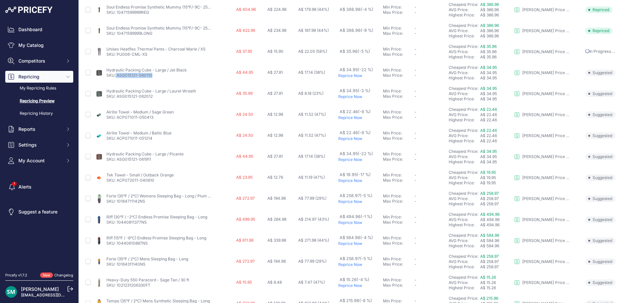
drag, startPoint x: 153, startPoint y: 76, endPoint x: 115, endPoint y: 77, distance: 37.8
click at [115, 77] on p "SKU: ASG015121-060110" at bounding box center [146, 75] width 80 height 5
copy link "ASG015121-060110"
click at [348, 97] on p "Reprice Now" at bounding box center [359, 96] width 42 height 5
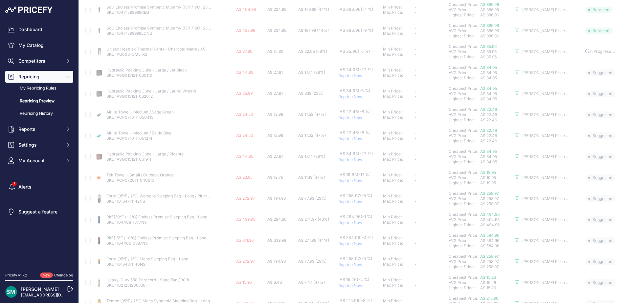
scroll to position [164, 0]
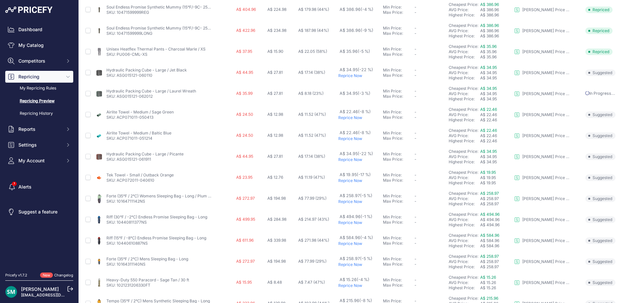
click at [351, 120] on p "Reprice Now" at bounding box center [359, 117] width 42 height 5
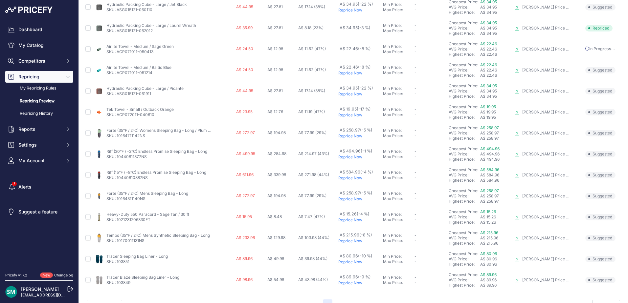
scroll to position [227, 0]
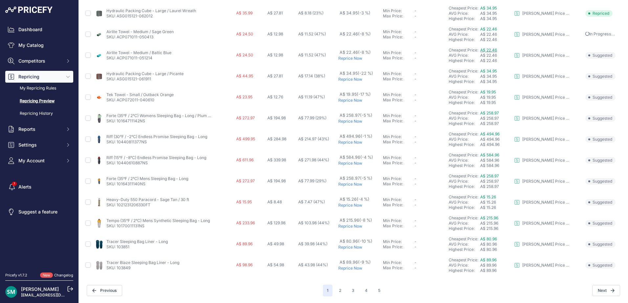
drag, startPoint x: 487, startPoint y: 50, endPoint x: 436, endPoint y: 292, distance: 247.9
click at [435, 285] on div "Repricing Preview XTM" at bounding box center [353, 38] width 538 height 517
drag, startPoint x: 335, startPoint y: 287, endPoint x: 337, endPoint y: 291, distance: 4.6
click at [335, 287] on button "2" at bounding box center [340, 291] width 10 height 12
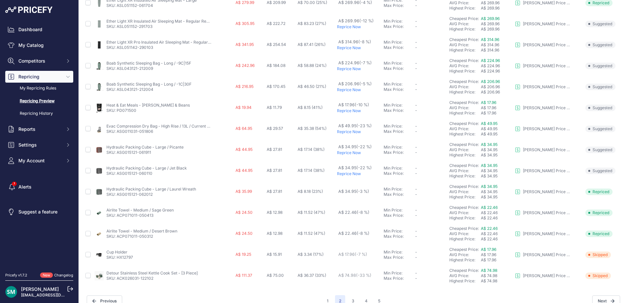
scroll to position [227, 0]
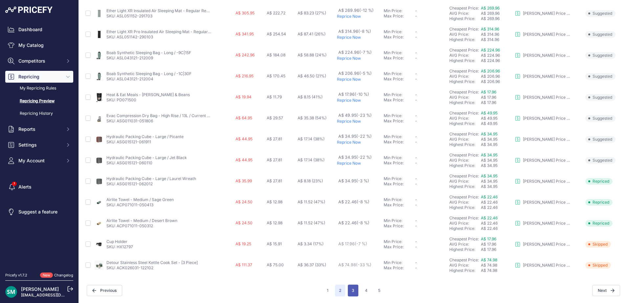
click at [350, 292] on button "3" at bounding box center [353, 291] width 11 height 12
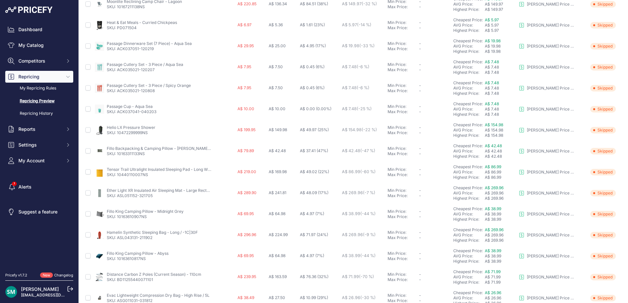
scroll to position [227, 0]
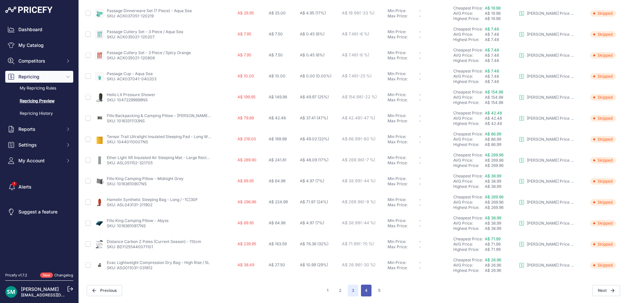
click at [365, 291] on button "4" at bounding box center [366, 291] width 11 height 12
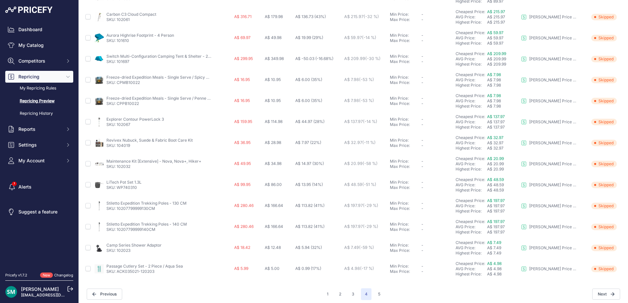
scroll to position [227, 0]
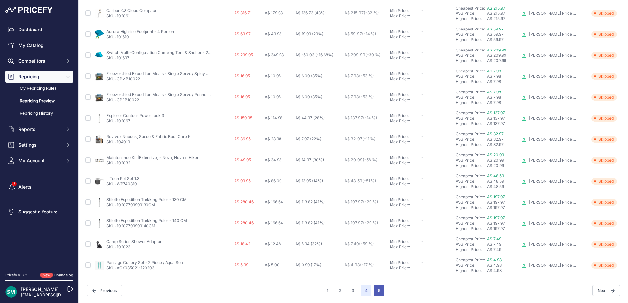
click at [378, 291] on button "5" at bounding box center [379, 291] width 10 height 12
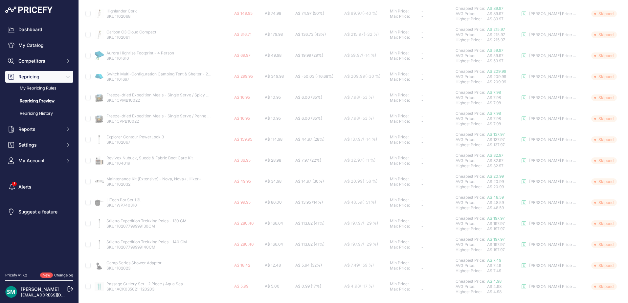
scroll to position [194, 0]
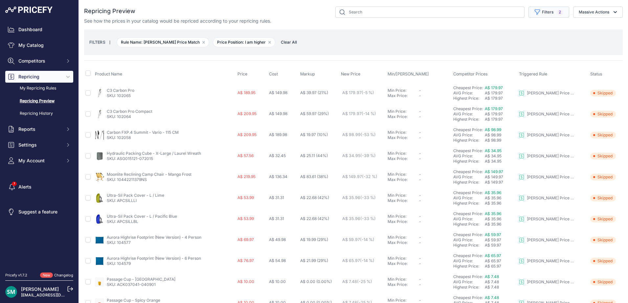
click at [535, 11] on icon "button" at bounding box center [537, 12] width 5 height 5
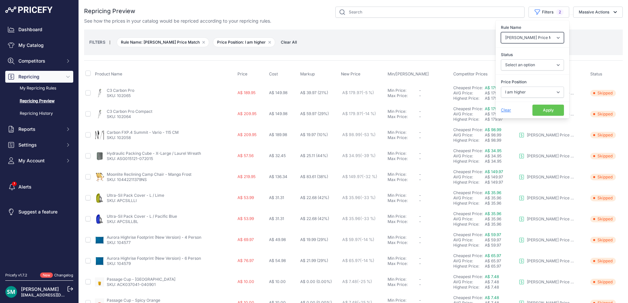
click at [525, 39] on select "Select an option Orca Abus Black Diamond XTM All Completed Rematching Brands Re…" at bounding box center [532, 37] width 63 height 11
select select "9561"
click at [501, 32] on select "Select an option Orca Abus Black Diamond XTM All Completed Rematching Brands Re…" at bounding box center [532, 37] width 63 height 11
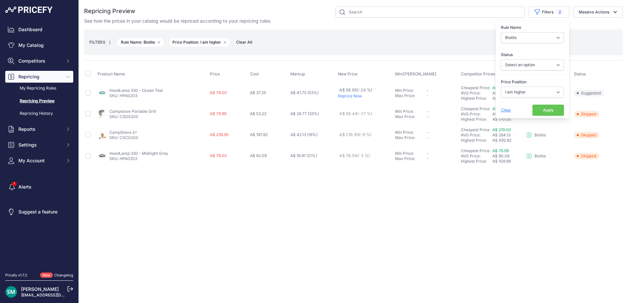
click at [549, 109] on button "Apply" at bounding box center [548, 110] width 32 height 11
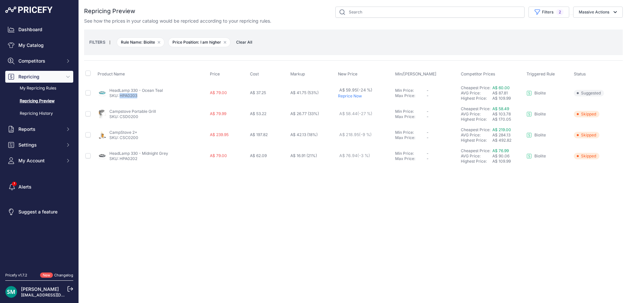
drag, startPoint x: 142, startPoint y: 96, endPoint x: 120, endPoint y: 98, distance: 21.8
click at [120, 98] on p "SKU: HPA0203" at bounding box center [136, 95] width 54 height 5
copy link "HPA0203"
click at [561, 8] on button "Filters 2" at bounding box center [548, 12] width 41 height 11
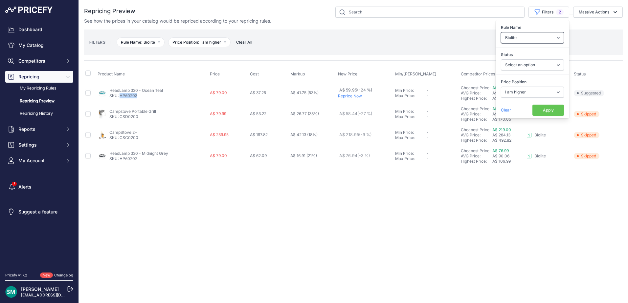
click at [539, 39] on select "Select an option Orca Abus Black Diamond XTM All Completed Rematching Brands Re…" at bounding box center [532, 37] width 63 height 11
select select "9563"
click at [501, 32] on select "Select an option Orca Abus Black Diamond XTM All Completed Rematching Brands Re…" at bounding box center [532, 37] width 63 height 11
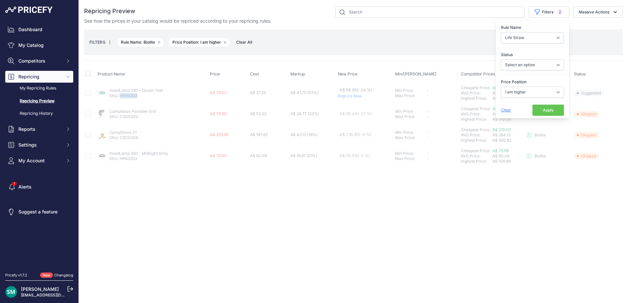
click at [555, 110] on button "Apply" at bounding box center [548, 110] width 32 height 11
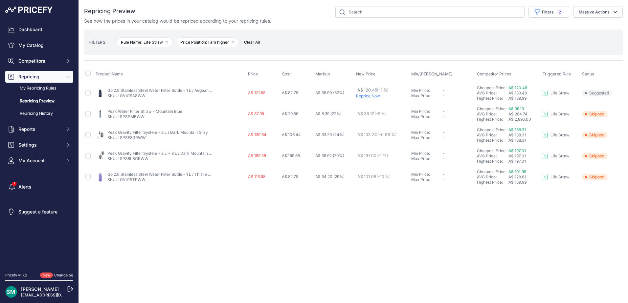
click at [359, 95] on p "Reprice Now" at bounding box center [382, 96] width 53 height 5
drag, startPoint x: 145, startPoint y: 118, endPoint x: 118, endPoint y: 120, distance: 27.6
click at [118, 120] on td "Peak Water Filter Straw - Mountain Blue SKU: LSPSPMBWW" at bounding box center [170, 114] width 153 height 21
copy link "LSPSPMBWW"
click at [551, 11] on button "Filters 2" at bounding box center [548, 12] width 41 height 11
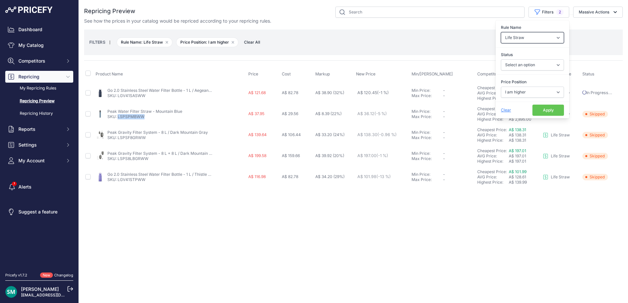
click at [546, 38] on select "Select an option Orca Abus Black Diamond XTM All Completed Rematching Brands Re…" at bounding box center [532, 37] width 63 height 11
click at [33, 88] on link "My Repricing Rules" at bounding box center [39, 88] width 68 height 11
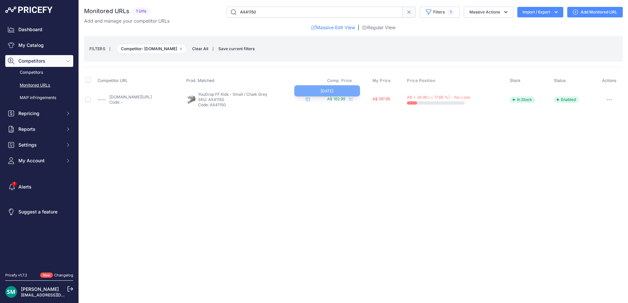
drag, startPoint x: 363, startPoint y: 99, endPoint x: 144, endPoint y: 98, distance: 219.0
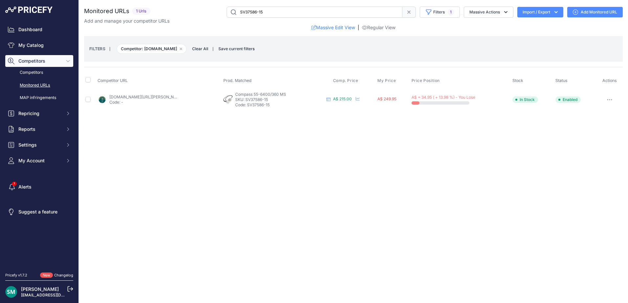
drag, startPoint x: 0, startPoint y: 0, endPoint x: 146, endPoint y: 99, distance: 176.3
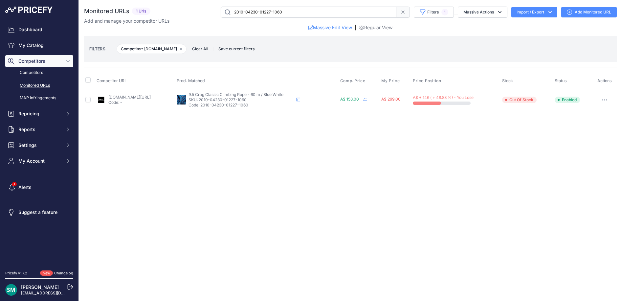
click at [603, 99] on button "button" at bounding box center [604, 99] width 13 height 9
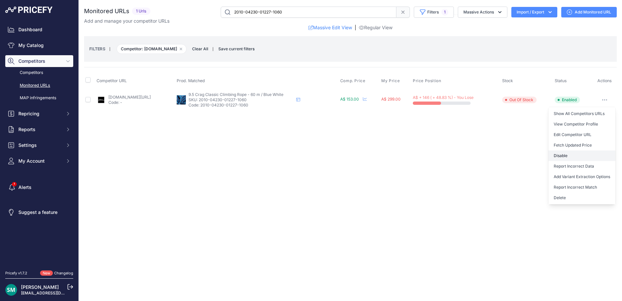
click at [595, 152] on button "Disable" at bounding box center [581, 155] width 67 height 11
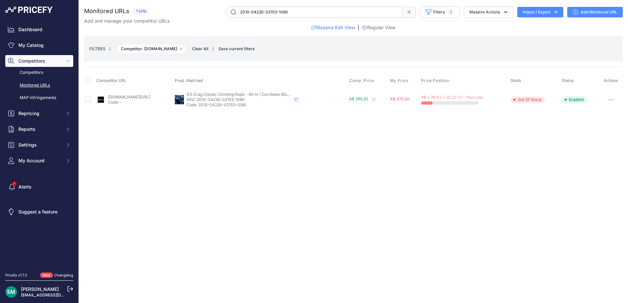
drag, startPoint x: 276, startPoint y: 100, endPoint x: 225, endPoint y: 101, distance: 51.2
click at [225, 101] on p "SKU: 2010-04230-02153-1080" at bounding box center [238, 99] width 105 height 5
copy p "2010-04230-02153-1080"
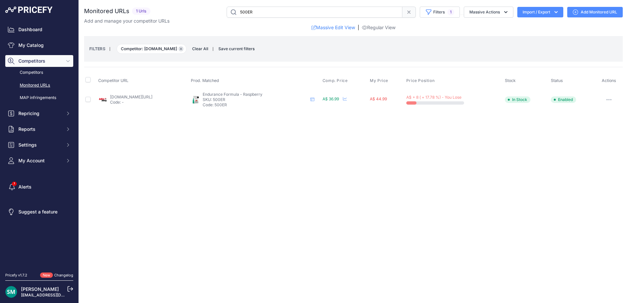
click at [180, 49] on icon "button" at bounding box center [181, 49] width 3 height 3
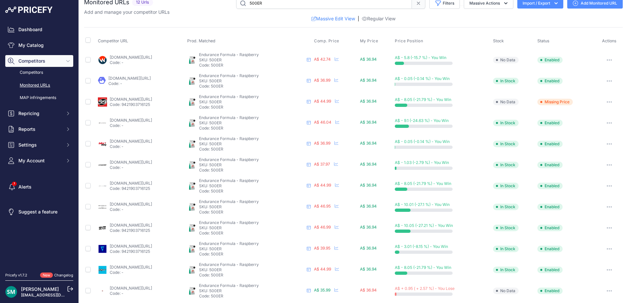
scroll to position [14, 0]
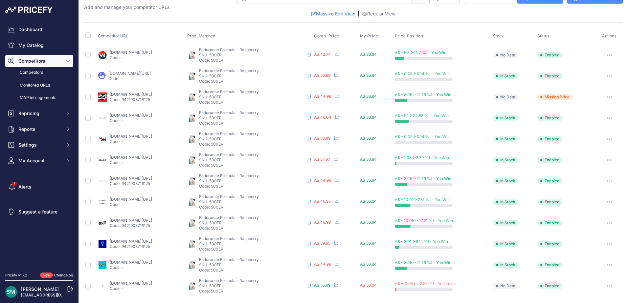
drag, startPoint x: 253, startPoint y: 202, endPoint x: 239, endPoint y: 203, distance: 13.5
click at [239, 203] on p "SKU: 500ER" at bounding box center [251, 202] width 105 height 5
copy p "500ER"
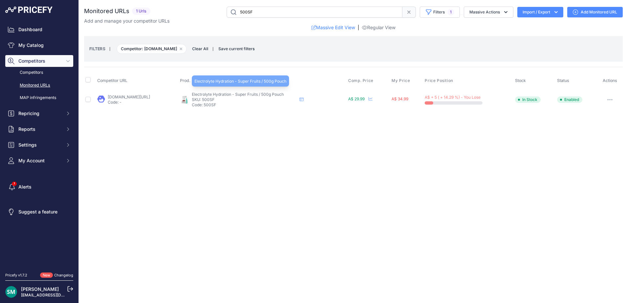
click at [247, 96] on span "Electrolyte Hydration - Super Fruits / 500g Pouch" at bounding box center [238, 94] width 92 height 5
drag, startPoint x: 245, startPoint y: 98, endPoint x: 233, endPoint y: 101, distance: 12.1
click at [233, 101] on p "SKU: 500SF" at bounding box center [244, 99] width 105 height 5
copy p "500SF"
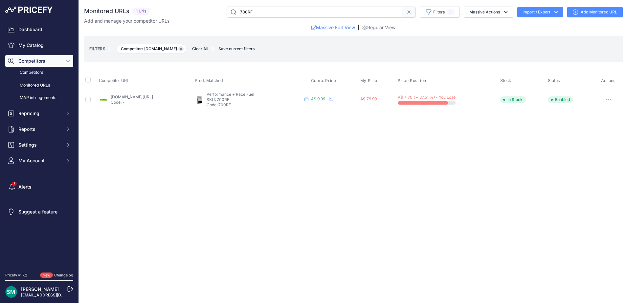
click at [182, 51] on button "Remove filter option" at bounding box center [180, 48] width 5 height 5
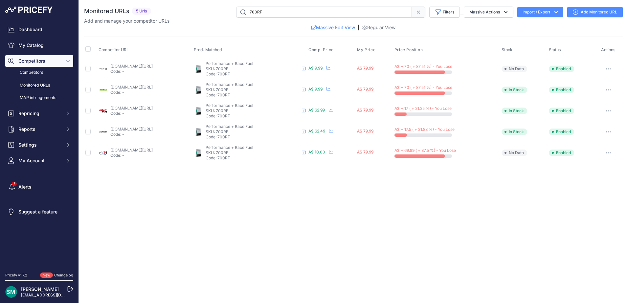
click at [612, 71] on button "button" at bounding box center [608, 68] width 13 height 9
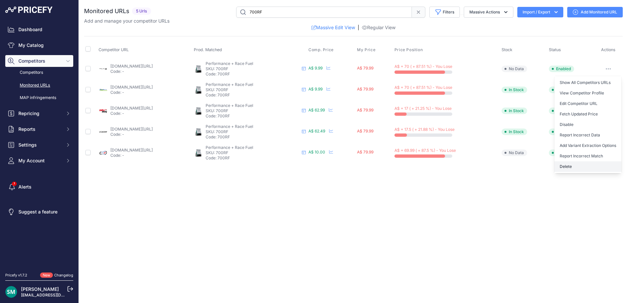
click at [603, 167] on button "Delete" at bounding box center [587, 167] width 67 height 11
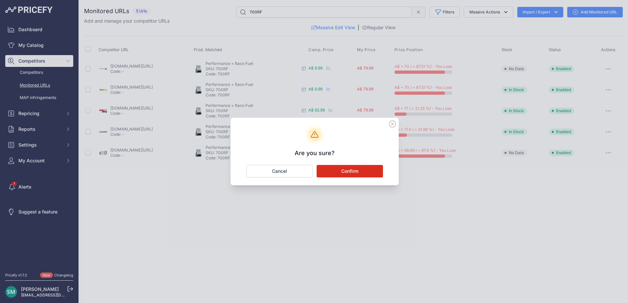
drag, startPoint x: 361, startPoint y: 173, endPoint x: 383, endPoint y: 170, distance: 22.6
click at [360, 173] on button "Confirm" at bounding box center [350, 171] width 66 height 12
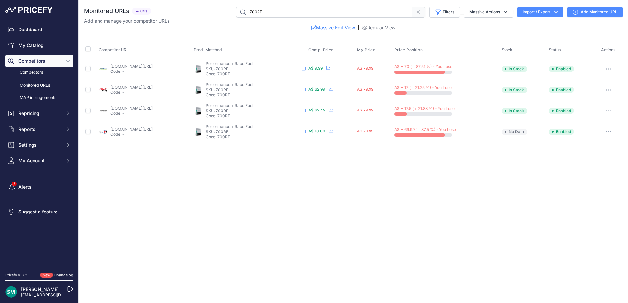
click at [607, 69] on icon "button" at bounding box center [606, 69] width 1 height 1
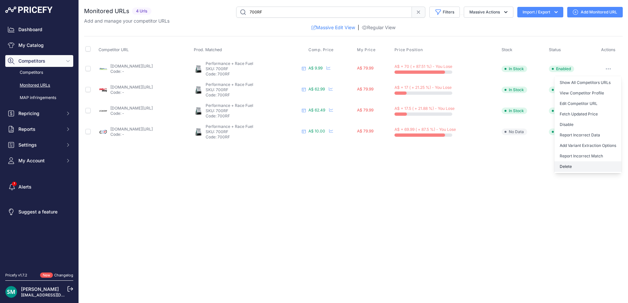
click at [586, 166] on button "Delete" at bounding box center [587, 167] width 67 height 11
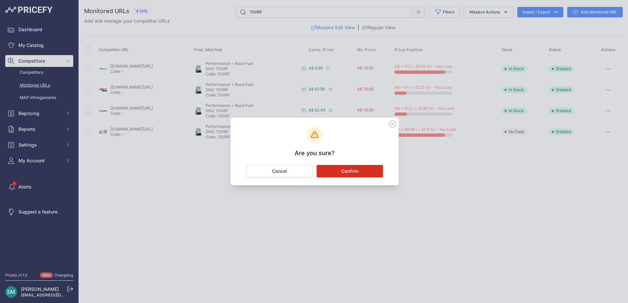
drag, startPoint x: 353, startPoint y: 164, endPoint x: 353, endPoint y: 167, distance: 3.6
click at [352, 165] on div "Are you sure? Confirm Cancel" at bounding box center [314, 152] width 168 height 68
click at [356, 170] on button "Confirm" at bounding box center [350, 171] width 66 height 12
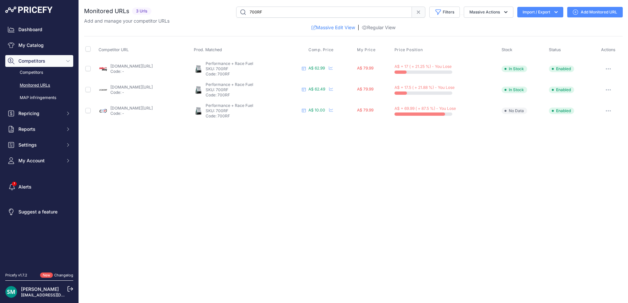
click at [609, 108] on button "button" at bounding box center [608, 110] width 13 height 9
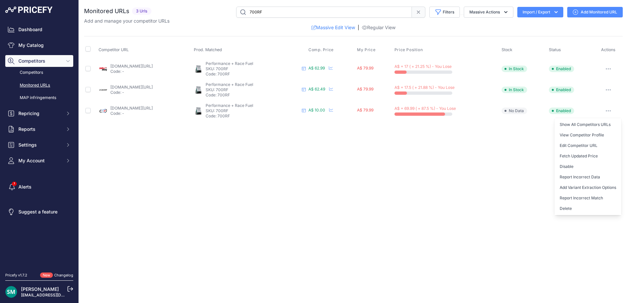
click at [581, 209] on button "Delete" at bounding box center [587, 209] width 67 height 11
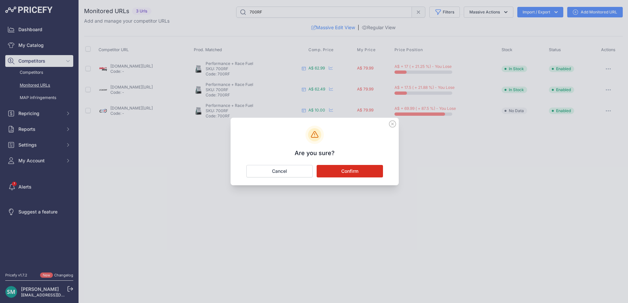
click at [323, 166] on button "Confirm" at bounding box center [350, 171] width 66 height 12
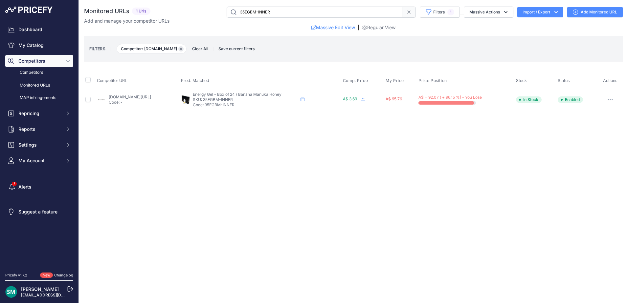
click at [180, 49] on icon "button" at bounding box center [181, 49] width 2 height 2
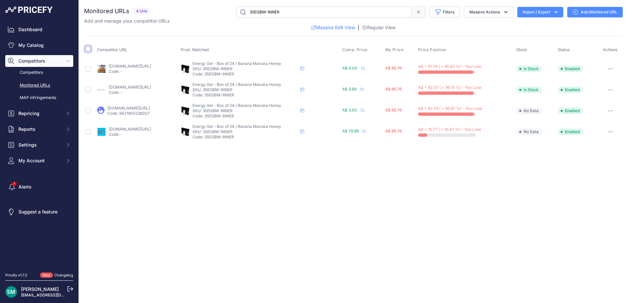
click at [86, 48] on input "checkbox" at bounding box center [87, 48] width 5 height 5
checkbox input "true"
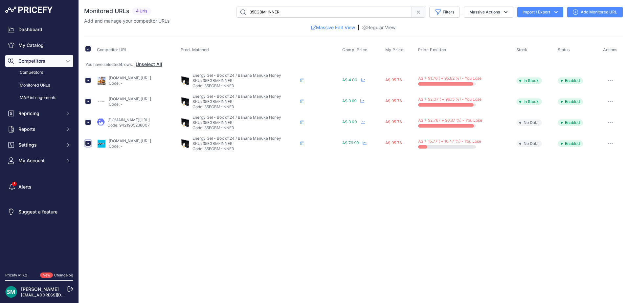
click at [88, 144] on input "checkbox" at bounding box center [87, 143] width 5 height 5
checkbox input "false"
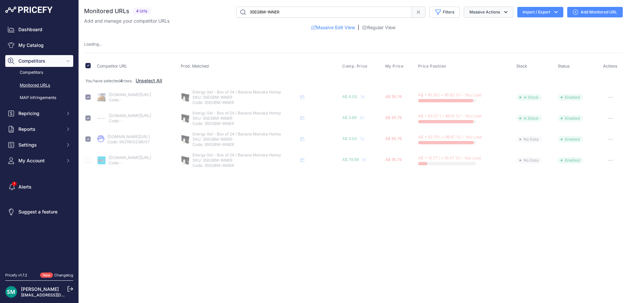
click at [499, 12] on button "Massive Actions" at bounding box center [489, 12] width 50 height 11
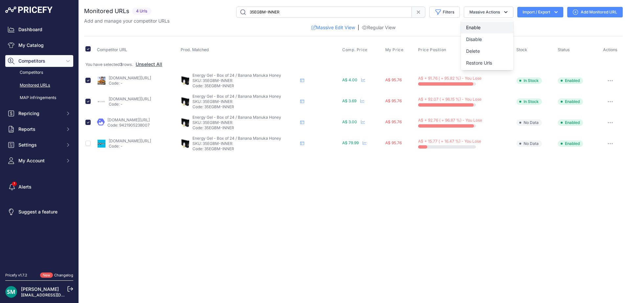
checkbox input "false"
click at [487, 52] on button "Delete" at bounding box center [487, 51] width 53 height 12
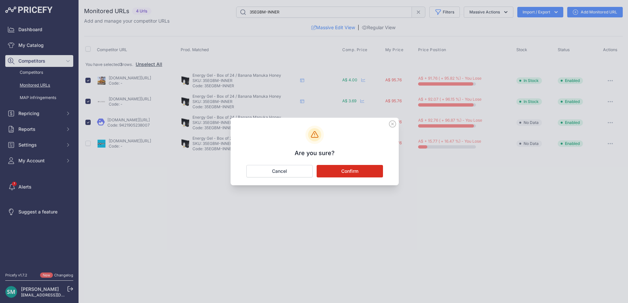
click at [375, 172] on button "Confirm" at bounding box center [350, 171] width 66 height 12
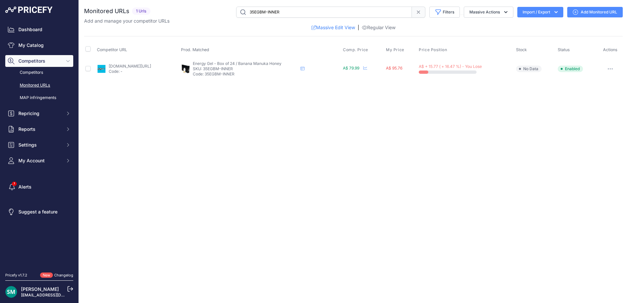
drag, startPoint x: 269, startPoint y: 161, endPoint x: 252, endPoint y: 138, distance: 28.1
click at [252, 158] on div "Close You are not connected to the internet." at bounding box center [353, 151] width 549 height 303
drag, startPoint x: 265, startPoint y: 71, endPoint x: 232, endPoint y: 70, distance: 32.2
click at [232, 70] on p "SKU: 35EGBM-INNER" at bounding box center [245, 68] width 105 height 5
copy p "35EGBM-INNER"
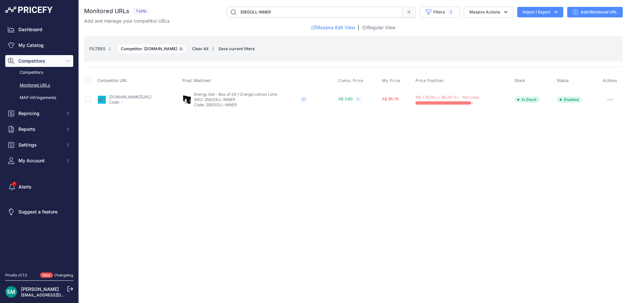
click at [178, 50] on button "Remove filter option" at bounding box center [180, 48] width 5 height 5
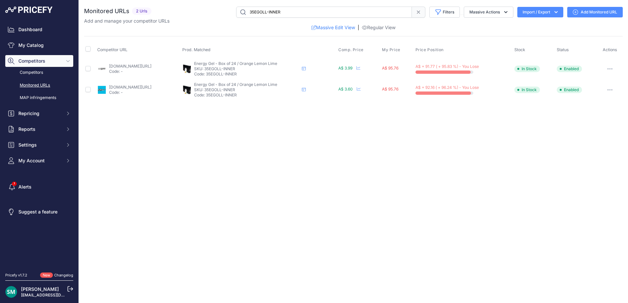
drag, startPoint x: 266, startPoint y: 71, endPoint x: 232, endPoint y: 71, distance: 33.8
click at [232, 71] on p "SKU: 35EGOLL-INNER" at bounding box center [246, 68] width 105 height 5
copy p "35EGOLL-INNER"
click at [88, 50] on input "checkbox" at bounding box center [87, 48] width 5 height 5
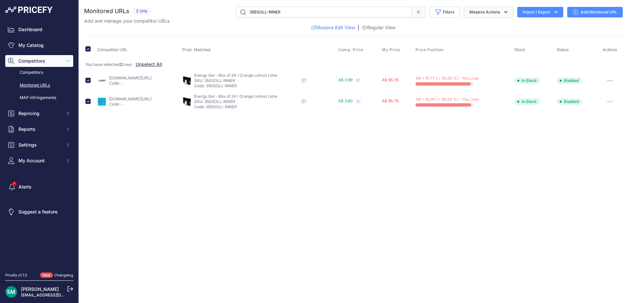
drag, startPoint x: 506, startPoint y: 14, endPoint x: 501, endPoint y: 25, distance: 11.3
click at [505, 15] on icon "button" at bounding box center [505, 12] width 7 height 7
click at [496, 52] on button "Delete" at bounding box center [487, 51] width 53 height 12
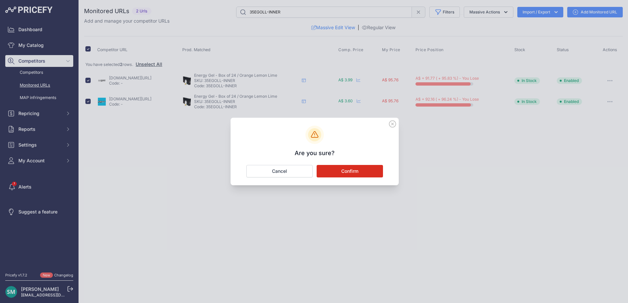
click at [355, 174] on button "Confirm" at bounding box center [350, 171] width 66 height 12
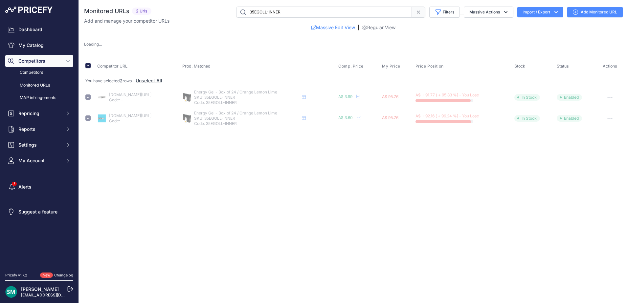
checkbox input "false"
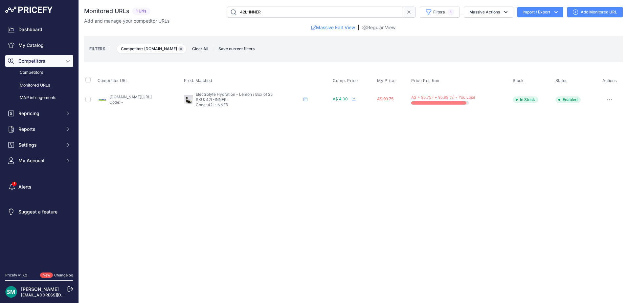
click at [182, 49] on icon "button" at bounding box center [181, 49] width 2 height 2
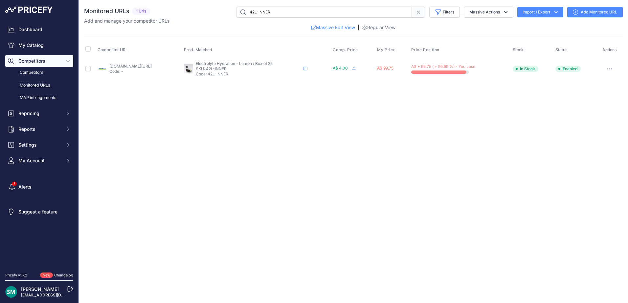
drag, startPoint x: 267, startPoint y: 68, endPoint x: 236, endPoint y: 71, distance: 30.9
click at [236, 71] on p "SKU: 42L-INNER" at bounding box center [248, 68] width 105 height 5
copy p "42L-INNER"
click at [612, 70] on button "button" at bounding box center [609, 68] width 13 height 9
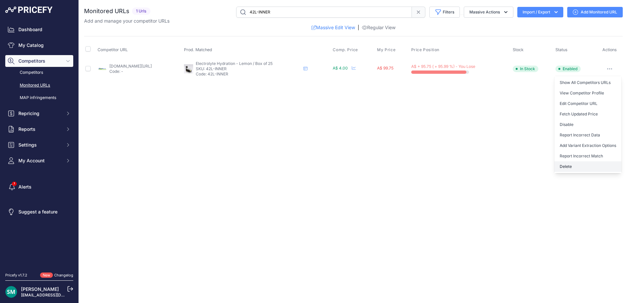
click at [596, 162] on button "Delete" at bounding box center [587, 167] width 67 height 11
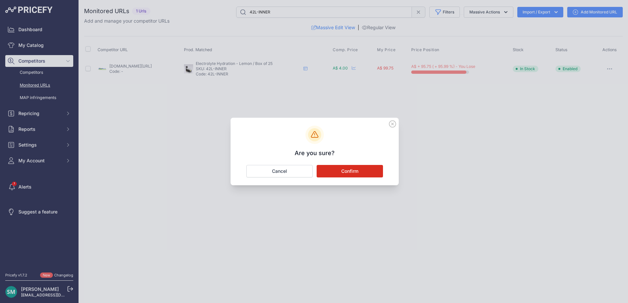
click at [336, 172] on button "Confirm" at bounding box center [350, 171] width 66 height 12
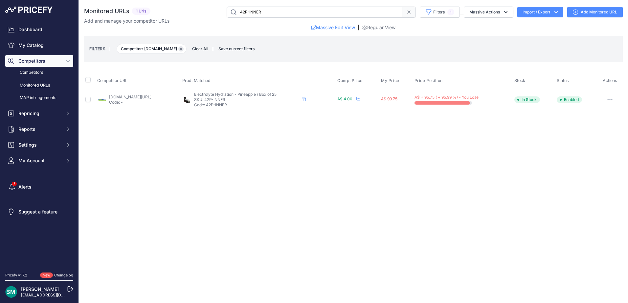
click at [183, 47] on button "Remove filter option" at bounding box center [180, 48] width 5 height 5
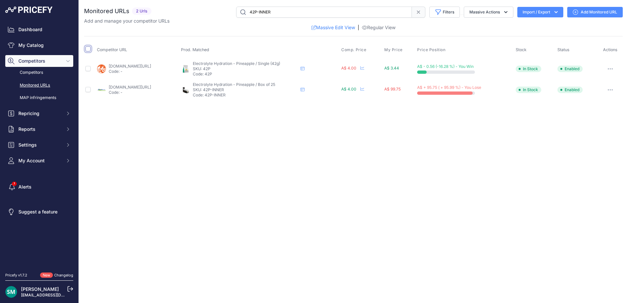
drag, startPoint x: 87, startPoint y: 48, endPoint x: 141, endPoint y: 72, distance: 58.4
click at [87, 48] on input "checkbox" at bounding box center [87, 48] width 5 height 5
checkbox input "true"
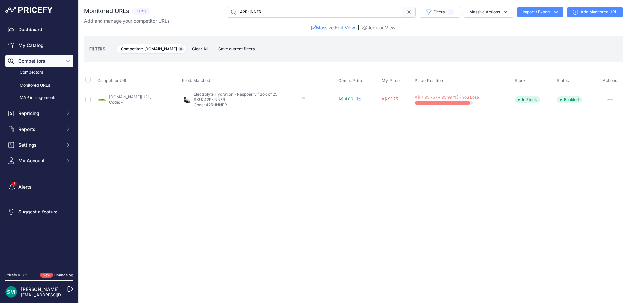
click at [182, 48] on icon "button" at bounding box center [181, 49] width 3 height 3
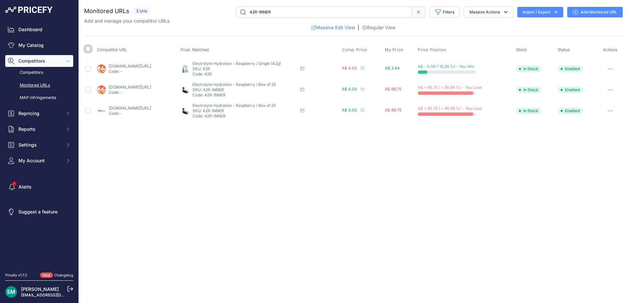
click at [90, 47] on input "checkbox" at bounding box center [87, 48] width 5 height 5
checkbox input "true"
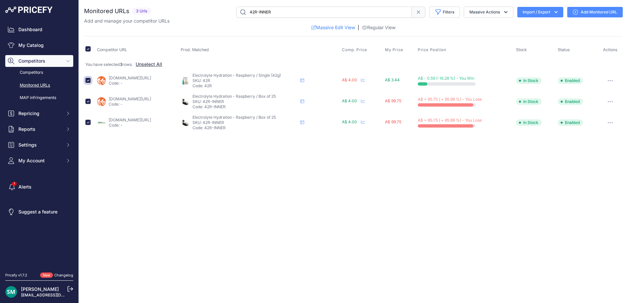
click at [89, 81] on input "checkbox" at bounding box center [87, 80] width 5 height 5
checkbox input "false"
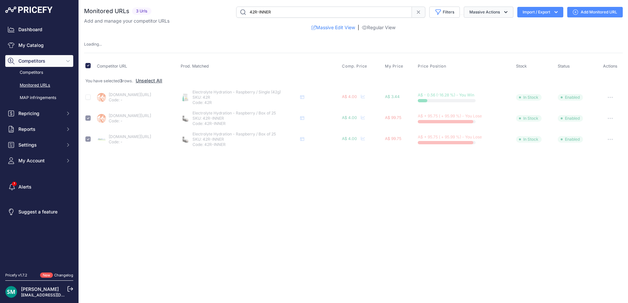
click at [491, 14] on button "Massive Actions" at bounding box center [489, 12] width 50 height 11
checkbox input "false"
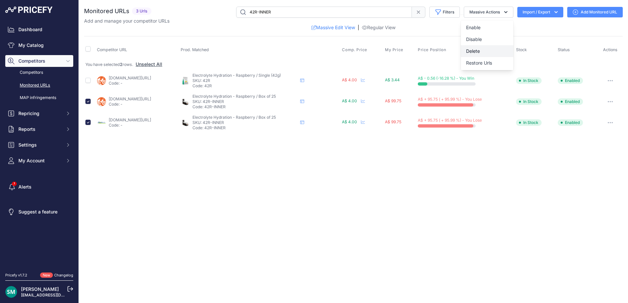
click at [503, 53] on button "Delete" at bounding box center [487, 51] width 53 height 12
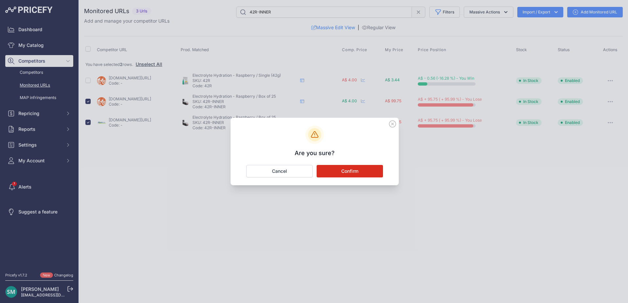
click at [372, 169] on button "Confirm" at bounding box center [350, 171] width 66 height 12
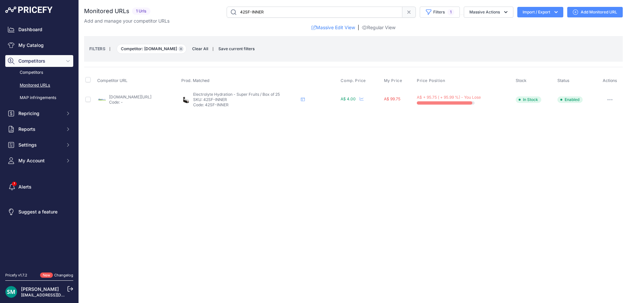
click at [184, 50] on button "Remove filter option" at bounding box center [180, 48] width 5 height 5
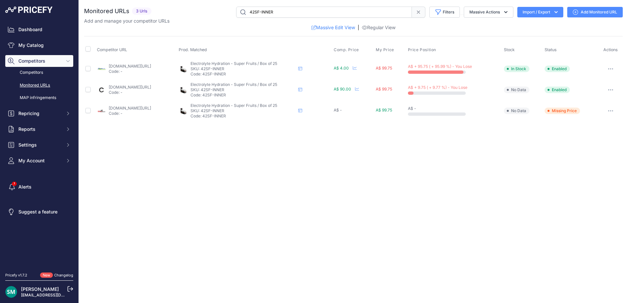
click at [611, 71] on button "button" at bounding box center [610, 68] width 13 height 9
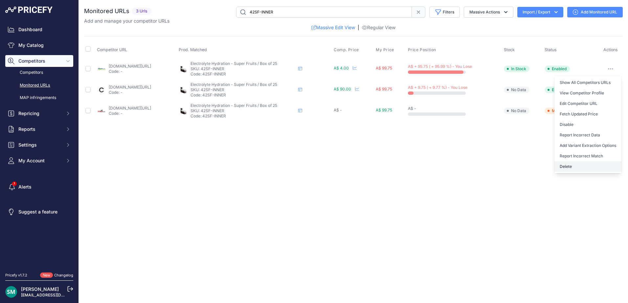
click at [576, 169] on button "Delete" at bounding box center [587, 167] width 67 height 11
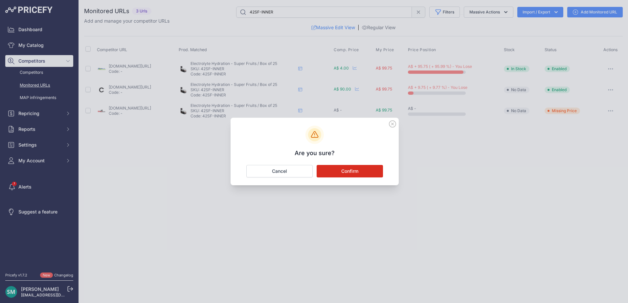
click at [349, 173] on button "Confirm" at bounding box center [350, 171] width 66 height 12
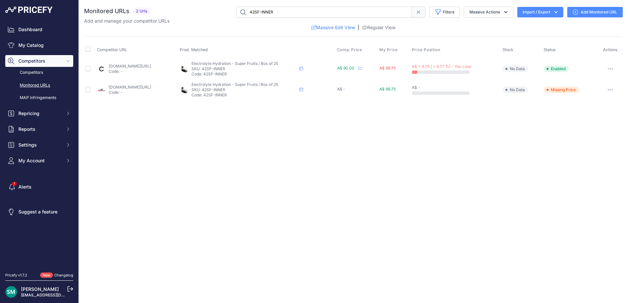
drag, startPoint x: 256, startPoint y: 69, endPoint x: 231, endPoint y: 71, distance: 24.7
click at [231, 71] on p "SKU: 42SF-INNER" at bounding box center [243, 68] width 105 height 5
copy p "42SF-INNER"
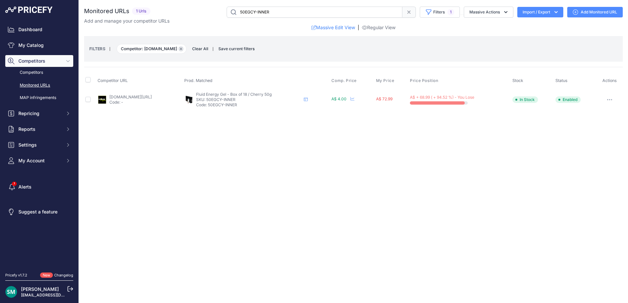
click at [182, 50] on icon "button" at bounding box center [181, 49] width 2 height 2
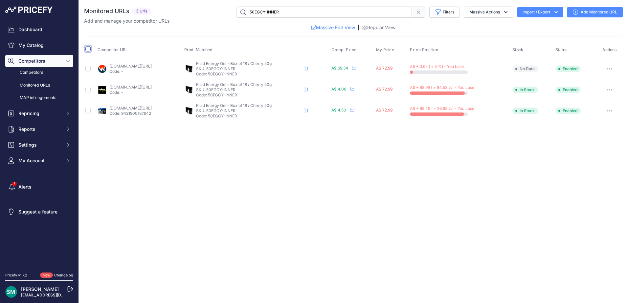
click at [89, 48] on input "checkbox" at bounding box center [87, 48] width 5 height 5
checkbox input "true"
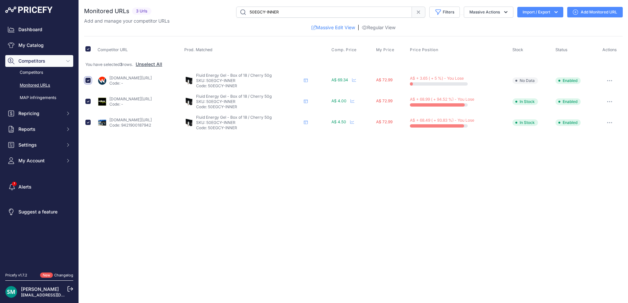
click at [87, 82] on input "checkbox" at bounding box center [87, 80] width 5 height 5
checkbox input "false"
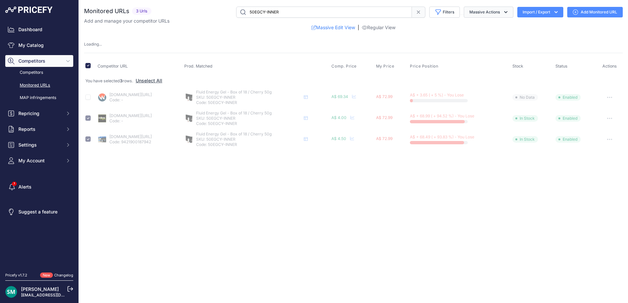
click at [497, 11] on button "Massive Actions" at bounding box center [489, 12] width 50 height 11
checkbox input "false"
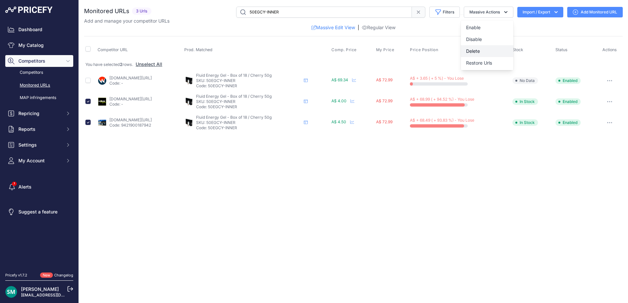
click at [501, 53] on button "Delete" at bounding box center [487, 51] width 53 height 12
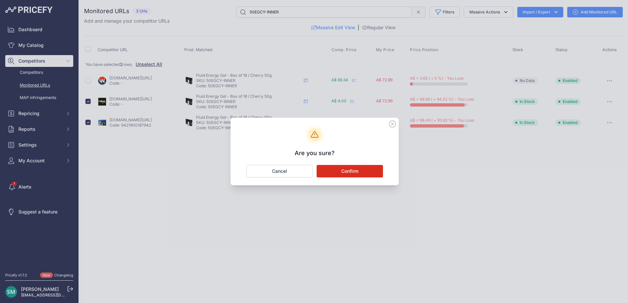
click at [364, 173] on button "Confirm" at bounding box center [350, 171] width 66 height 12
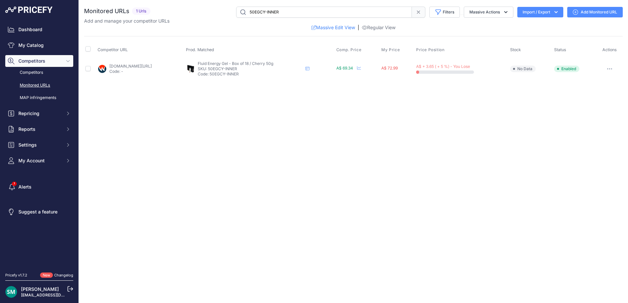
drag, startPoint x: 269, startPoint y: 70, endPoint x: 238, endPoint y: 70, distance: 30.2
click at [238, 70] on p "SKU: 50EGCY-INNER" at bounding box center [250, 68] width 105 height 5
copy p "50EGCY-INNER"
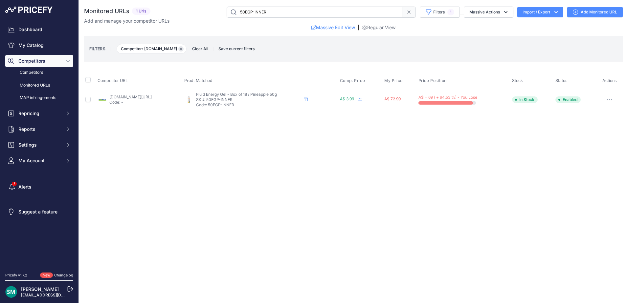
click at [182, 50] on icon "button" at bounding box center [181, 49] width 2 height 2
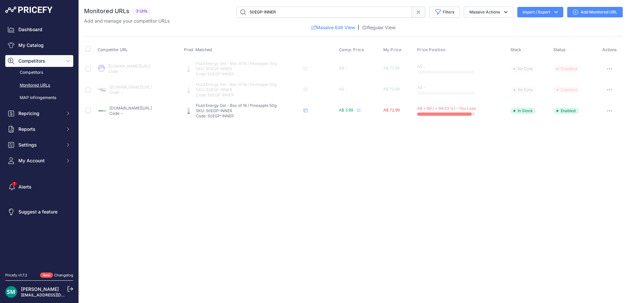
click at [607, 112] on button "button" at bounding box center [609, 110] width 13 height 9
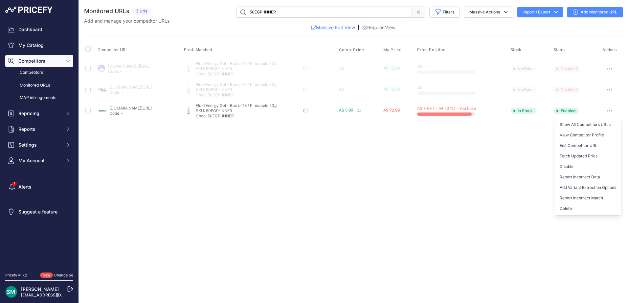
click at [598, 207] on button "Delete" at bounding box center [587, 209] width 67 height 11
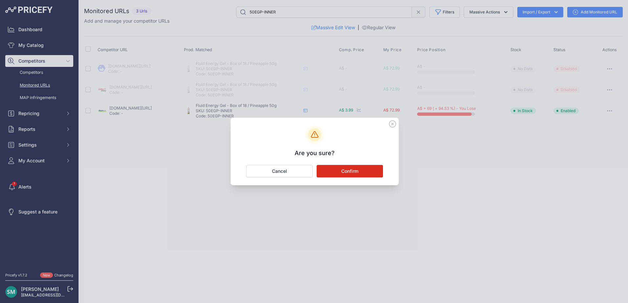
click at [338, 168] on button "Confirm" at bounding box center [350, 171] width 66 height 12
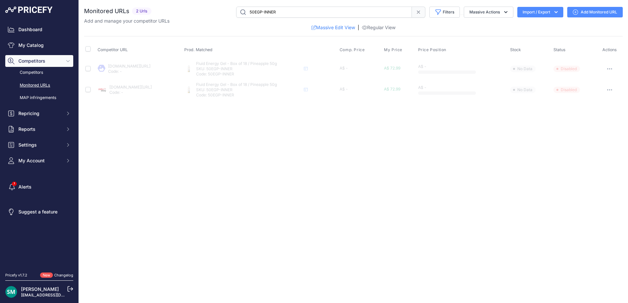
drag, startPoint x: 265, startPoint y: 70, endPoint x: 236, endPoint y: 69, distance: 28.6
click at [236, 69] on p "SKU: 50EGP-INNER" at bounding box center [248, 68] width 105 height 5
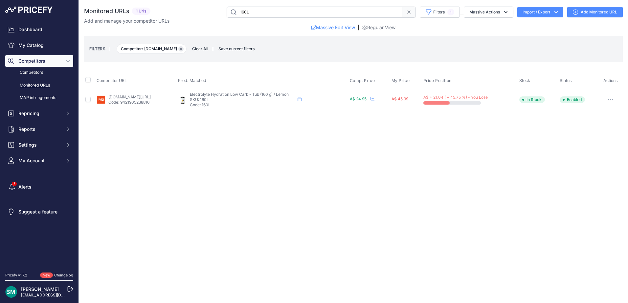
click at [180, 50] on icon "button" at bounding box center [181, 49] width 3 height 3
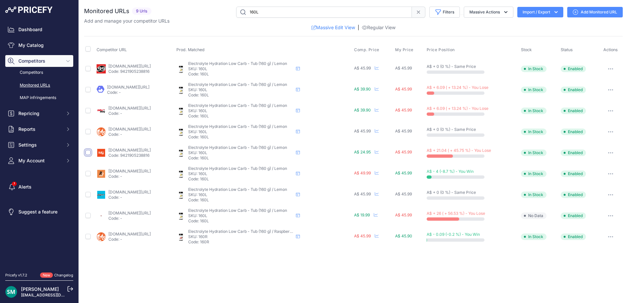
click at [87, 153] on input "checkbox" at bounding box center [87, 152] width 5 height 5
checkbox input "true"
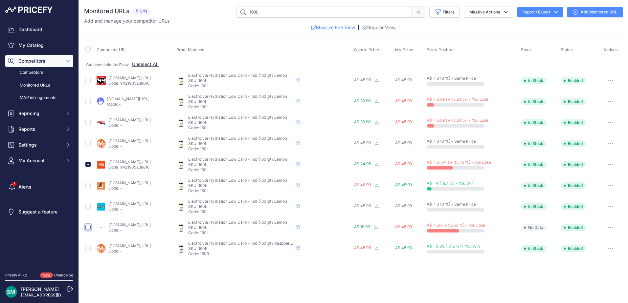
click at [89, 230] on input "checkbox" at bounding box center [87, 227] width 5 height 5
checkbox input "true"
click at [498, 9] on button "Massive Actions" at bounding box center [489, 12] width 50 height 11
click at [488, 54] on button "Delete" at bounding box center [487, 51] width 53 height 12
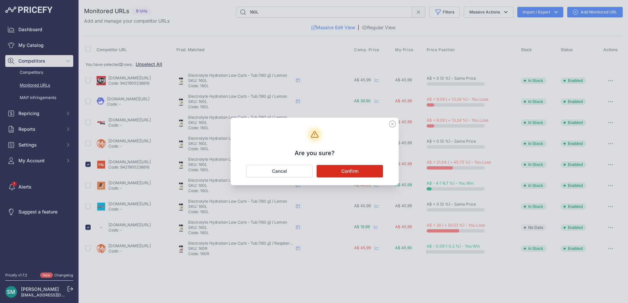
click at [362, 171] on button "Confirm" at bounding box center [350, 171] width 66 height 12
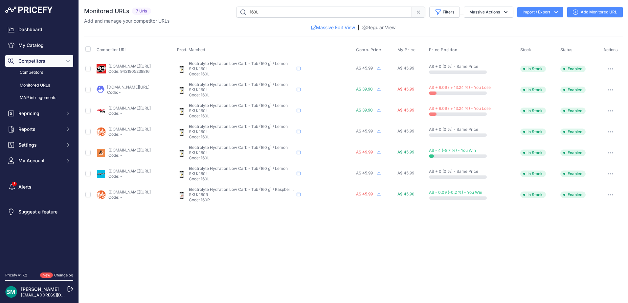
drag, startPoint x: 238, startPoint y: 90, endPoint x: 228, endPoint y: 91, distance: 10.2
click at [228, 91] on p "SKU: 160L" at bounding box center [241, 89] width 105 height 5
copy p "160L"
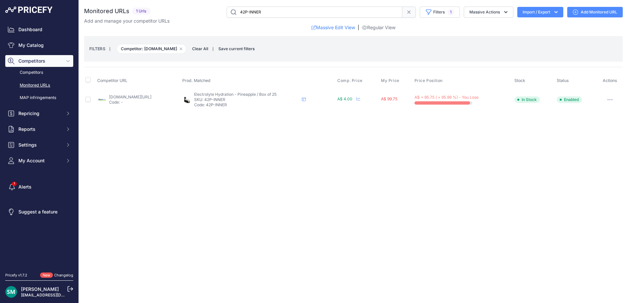
click at [608, 99] on icon "button" at bounding box center [607, 99] width 1 height 1
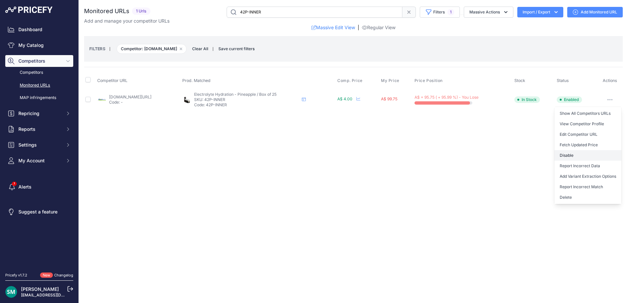
click at [599, 156] on button "Disable" at bounding box center [587, 155] width 67 height 11
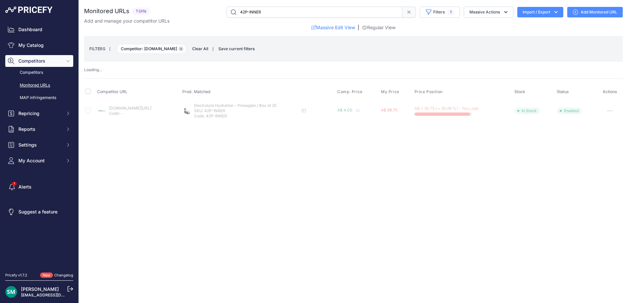
click at [181, 49] on icon "button" at bounding box center [181, 49] width 3 height 3
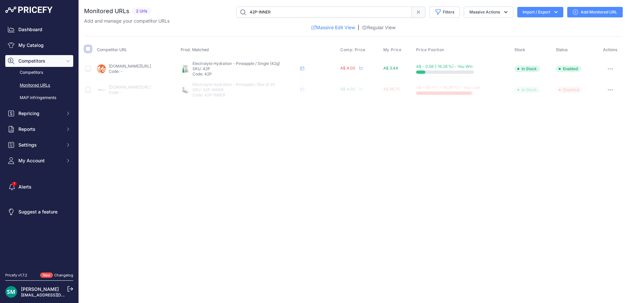
click at [86, 49] on input "checkbox" at bounding box center [87, 48] width 5 height 5
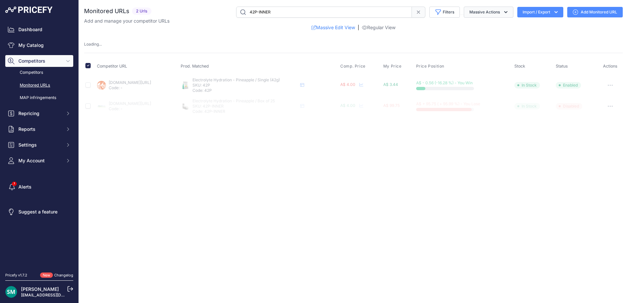
click at [502, 14] on icon "button" at bounding box center [505, 12] width 7 height 7
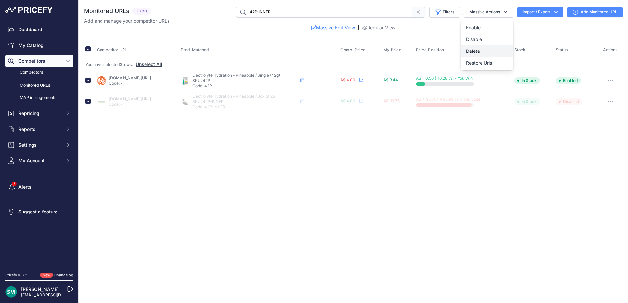
click at [493, 52] on button "Delete" at bounding box center [487, 51] width 53 height 12
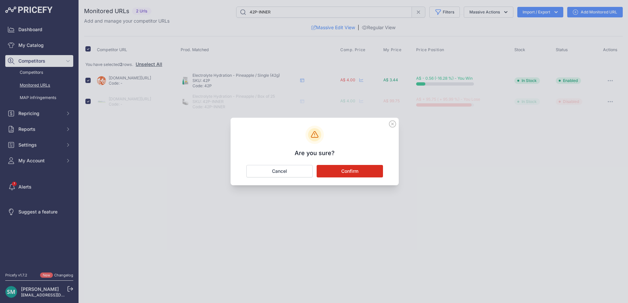
click at [375, 165] on button "Confirm" at bounding box center [350, 171] width 66 height 12
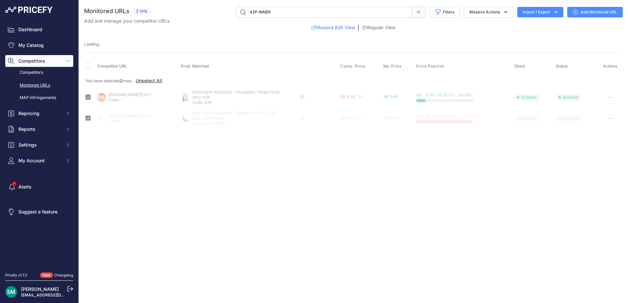
checkbox input "false"
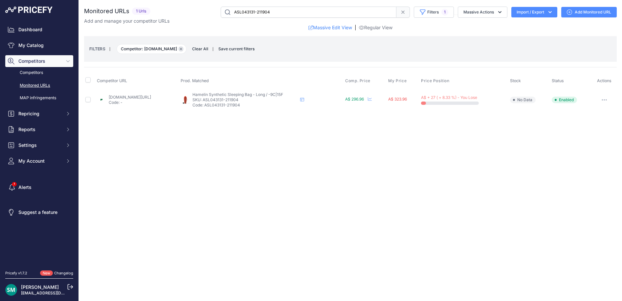
click at [182, 50] on icon "button" at bounding box center [181, 49] width 3 height 3
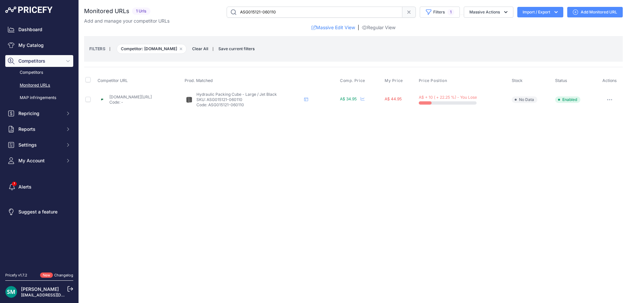
click at [609, 101] on button "button" at bounding box center [609, 99] width 13 height 9
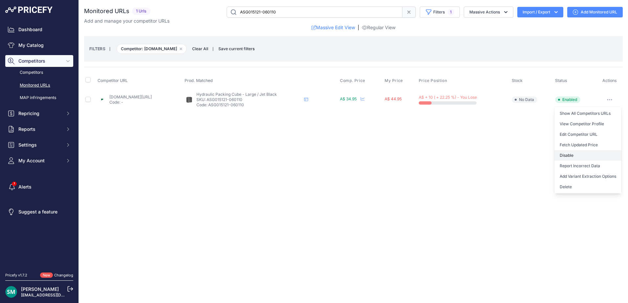
click at [587, 157] on button "Disable" at bounding box center [587, 155] width 67 height 11
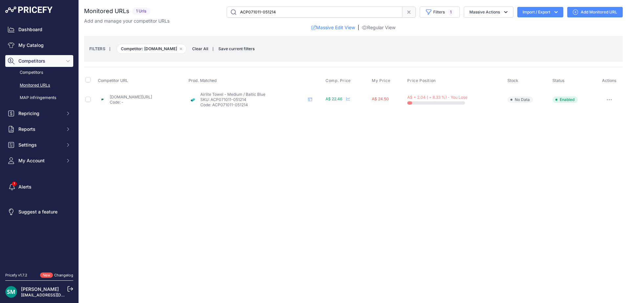
drag, startPoint x: 0, startPoint y: 0, endPoint x: 115, endPoint y: 98, distance: 151.0
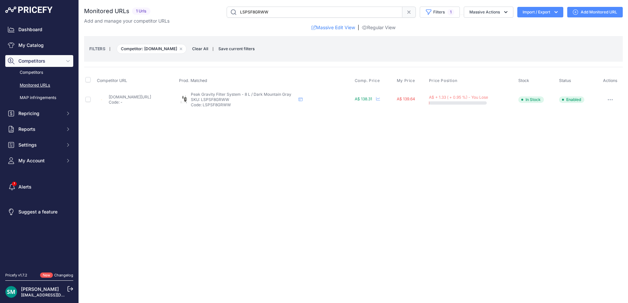
drag, startPoint x: 259, startPoint y: 100, endPoint x: 230, endPoint y: 99, distance: 29.9
click at [230, 99] on p "SKU: LSPSF8GRWW" at bounding box center [243, 99] width 105 height 5
copy p "LSPSF8GRWW"
drag, startPoint x: 262, startPoint y: 100, endPoint x: 229, endPoint y: 100, distance: 33.2
click at [229, 100] on p "SKU: LSPS8LBGRWW" at bounding box center [242, 99] width 105 height 5
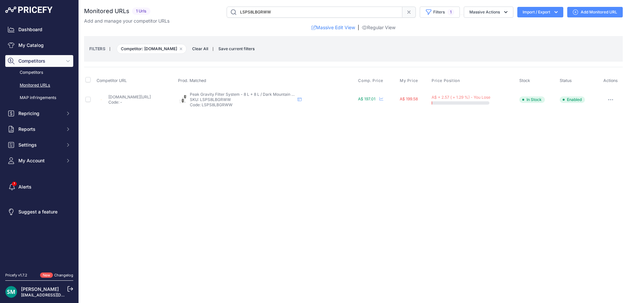
copy p "LSPS8LBGRWW"
drag, startPoint x: 257, startPoint y: 100, endPoint x: 228, endPoint y: 98, distance: 28.7
click at [228, 98] on p "SKU: LGV41STPWW" at bounding box center [241, 99] width 105 height 5
click at [607, 100] on button "button" at bounding box center [610, 99] width 13 height 9
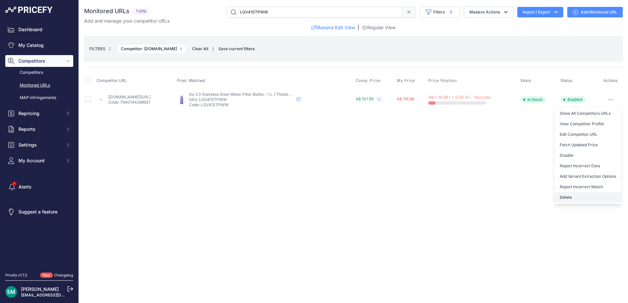
click at [592, 196] on button "Delete" at bounding box center [587, 197] width 67 height 11
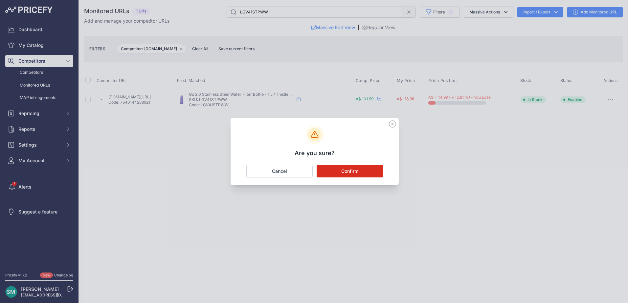
click at [376, 177] on button "Confirm" at bounding box center [350, 171] width 66 height 12
